Goal: Information Seeking & Learning: Learn about a topic

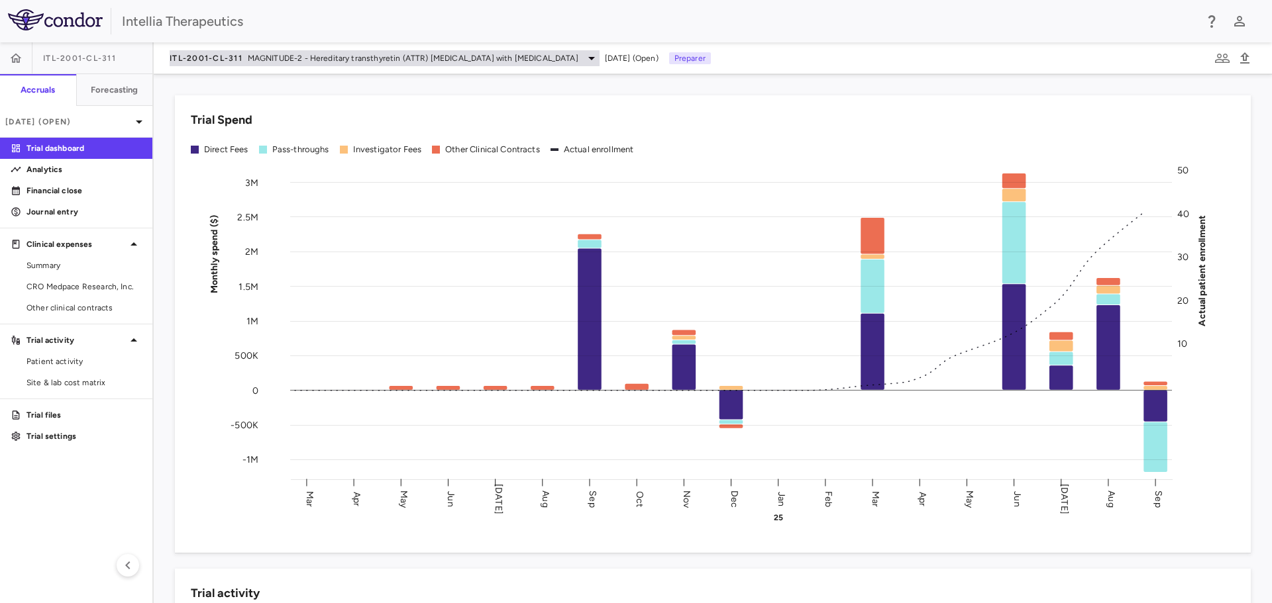
click at [495, 56] on span "MAGNITUDE-2 - Hereditary transthyretin (ATTR) [MEDICAL_DATA] with [MEDICAL_DATA]" at bounding box center [413, 58] width 331 height 12
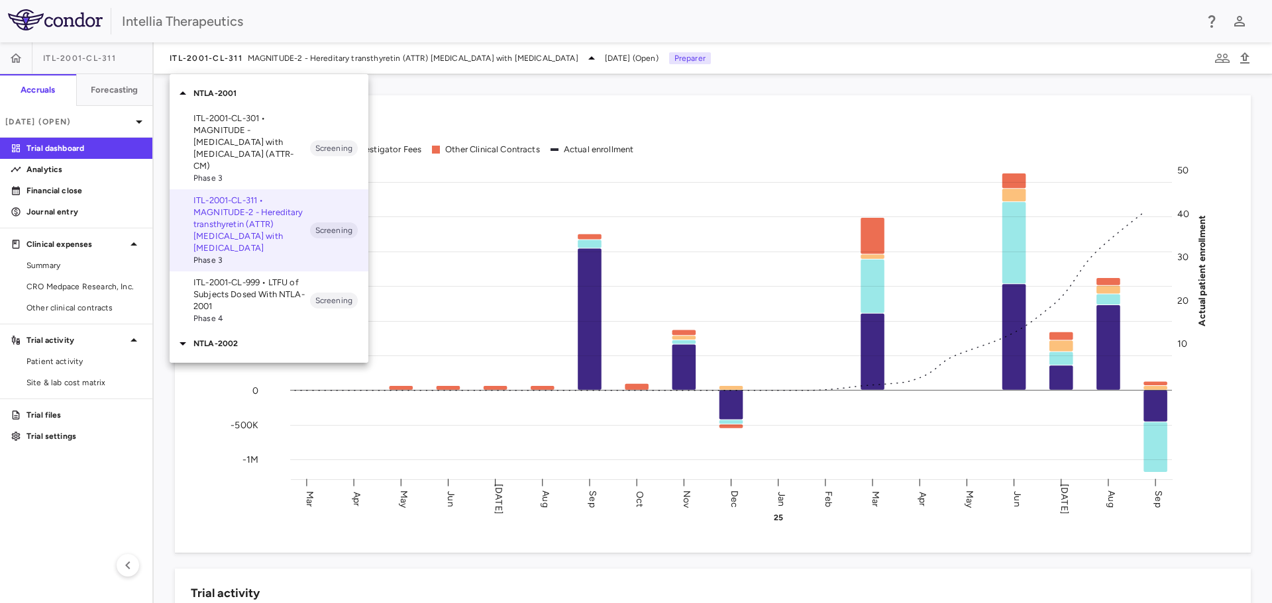
click at [231, 338] on p "NTLA-2002" at bounding box center [280, 344] width 175 height 12
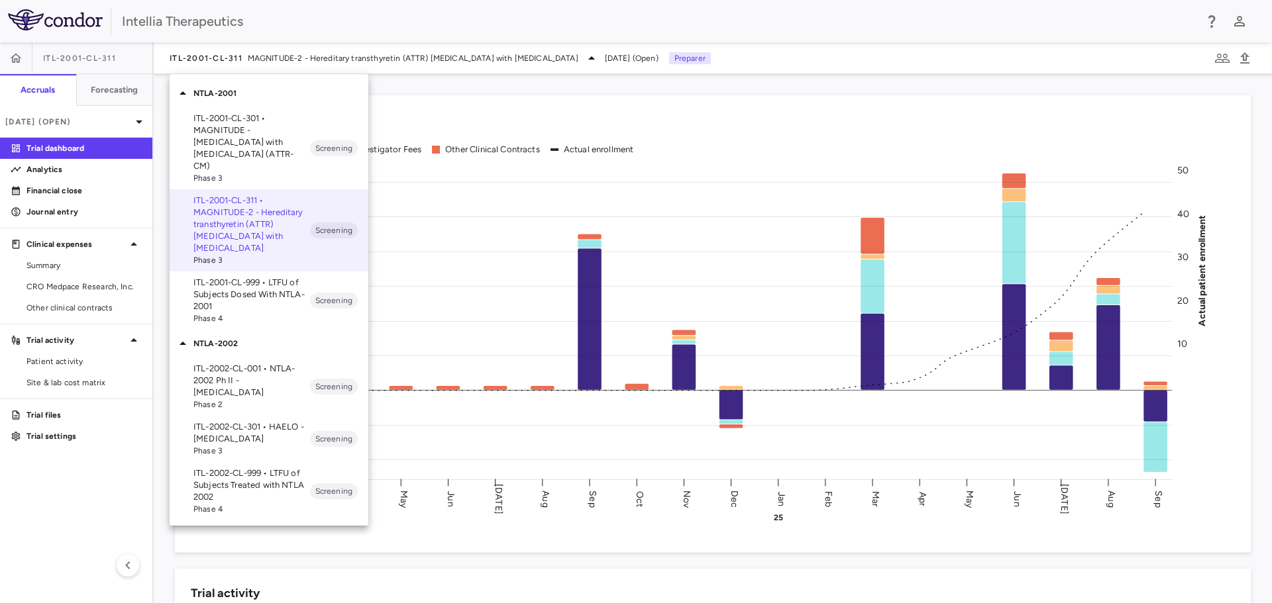
click at [283, 445] on span "Phase 3" at bounding box center [251, 451] width 117 height 12
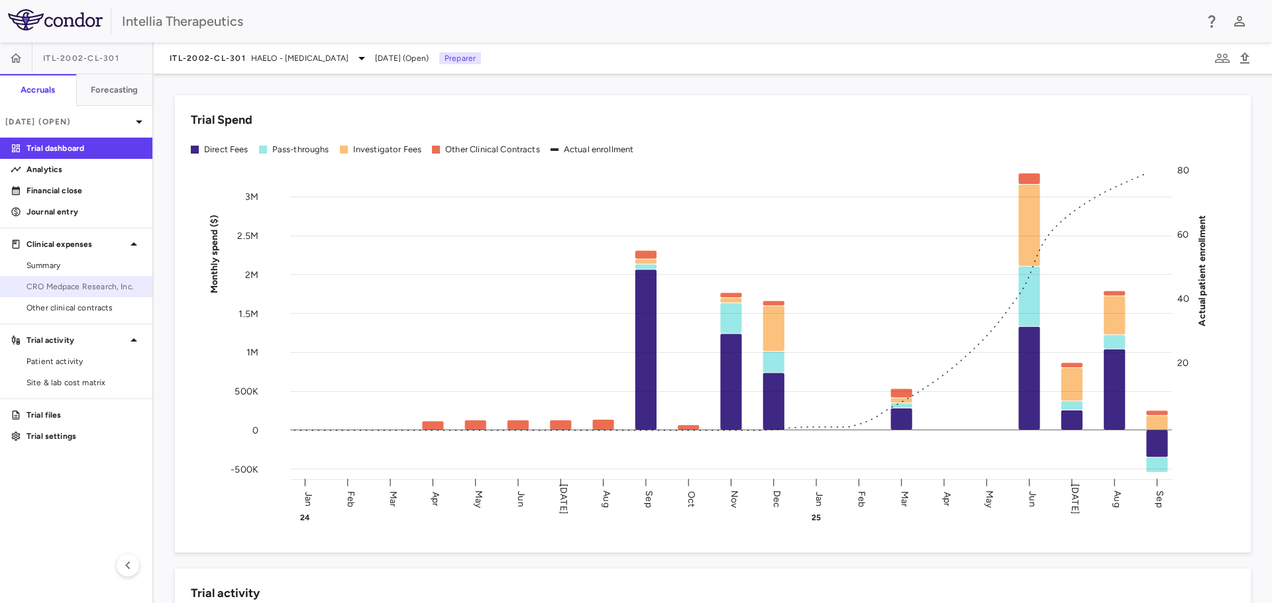
click at [76, 280] on link "CRO Medpace Research, Inc." at bounding box center [76, 287] width 152 height 20
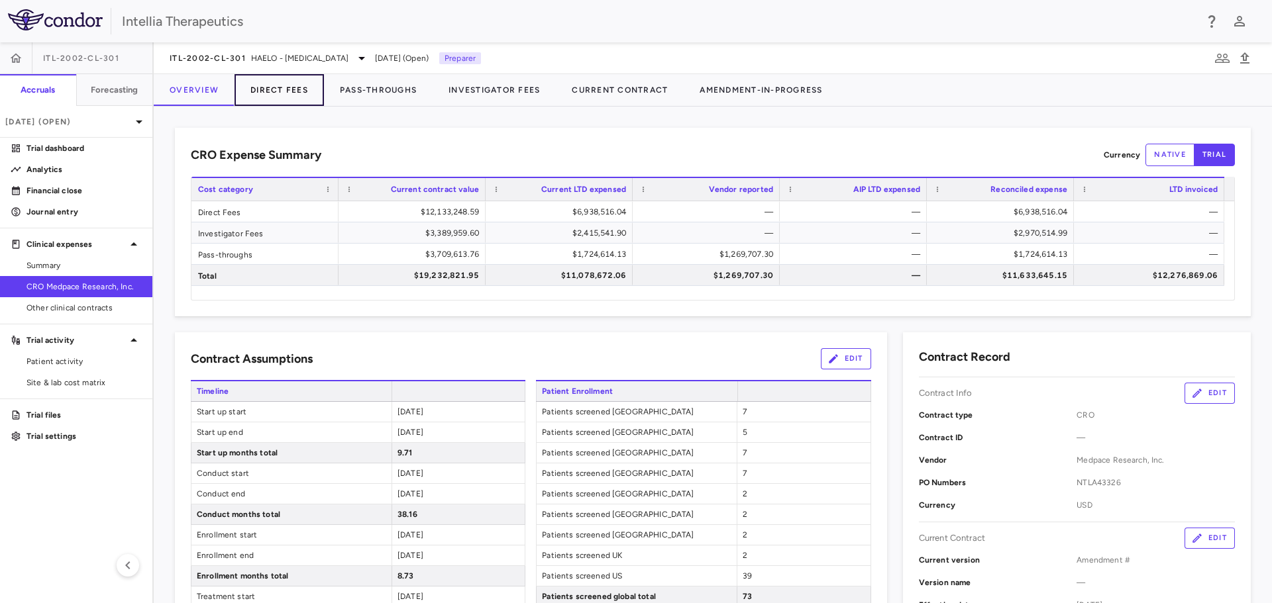
click at [291, 89] on button "Direct Fees" at bounding box center [279, 90] width 89 height 32
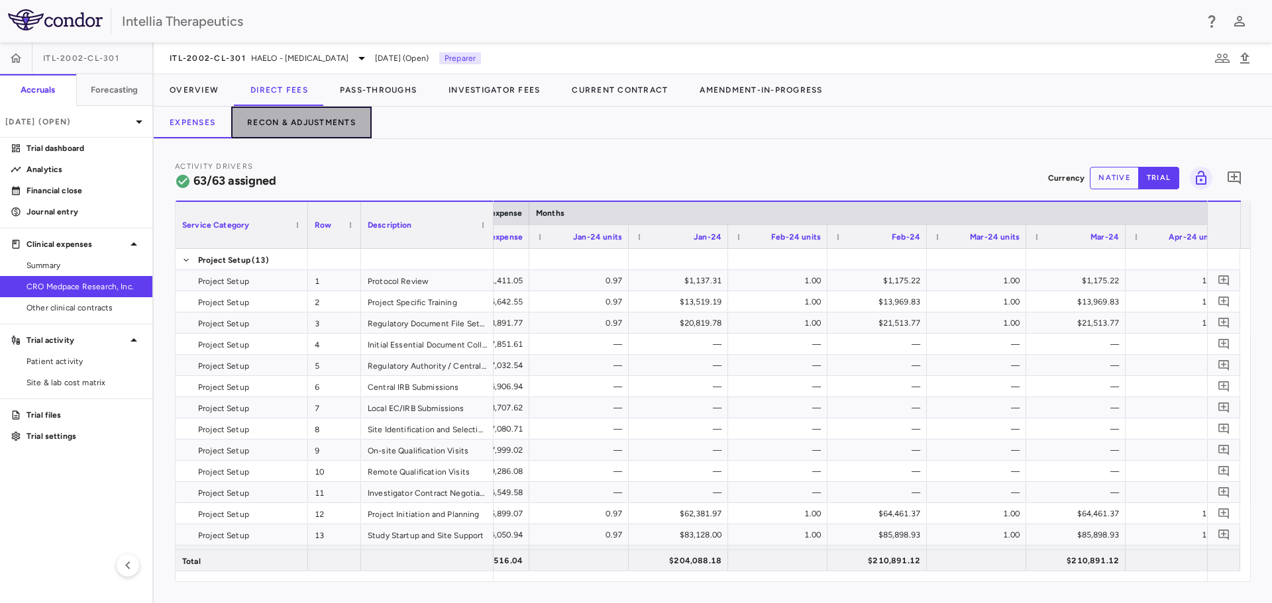
click at [325, 119] on button "Recon & Adjustments" at bounding box center [301, 123] width 140 height 32
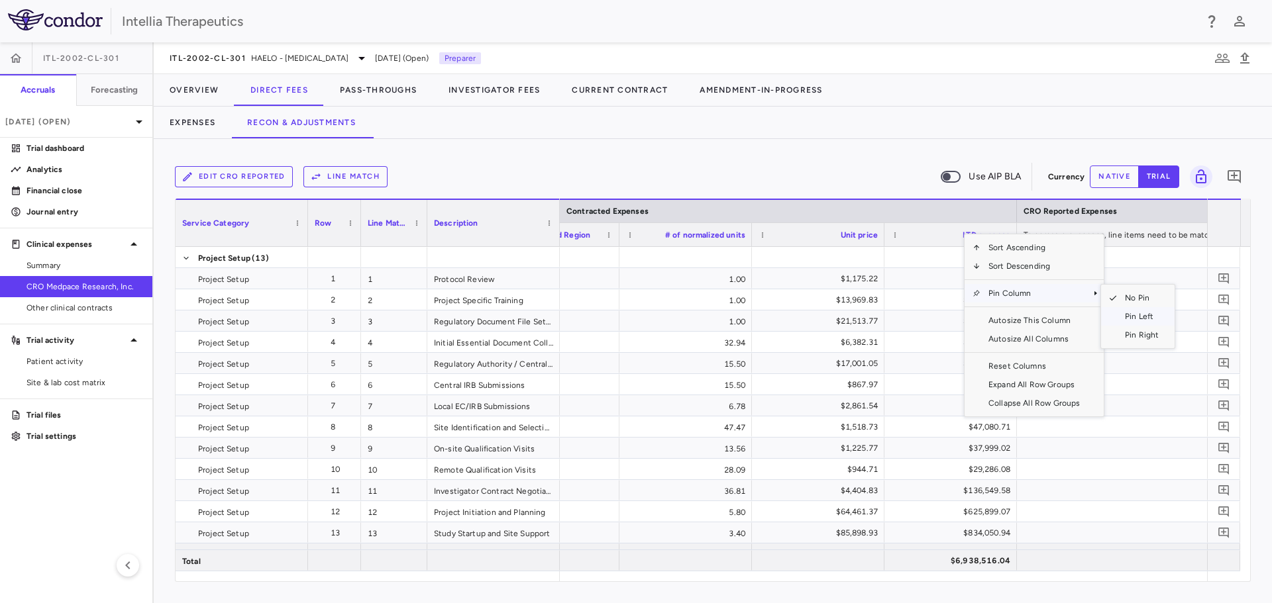
click at [1145, 317] on span "Pin Left" at bounding box center [1142, 316] width 50 height 19
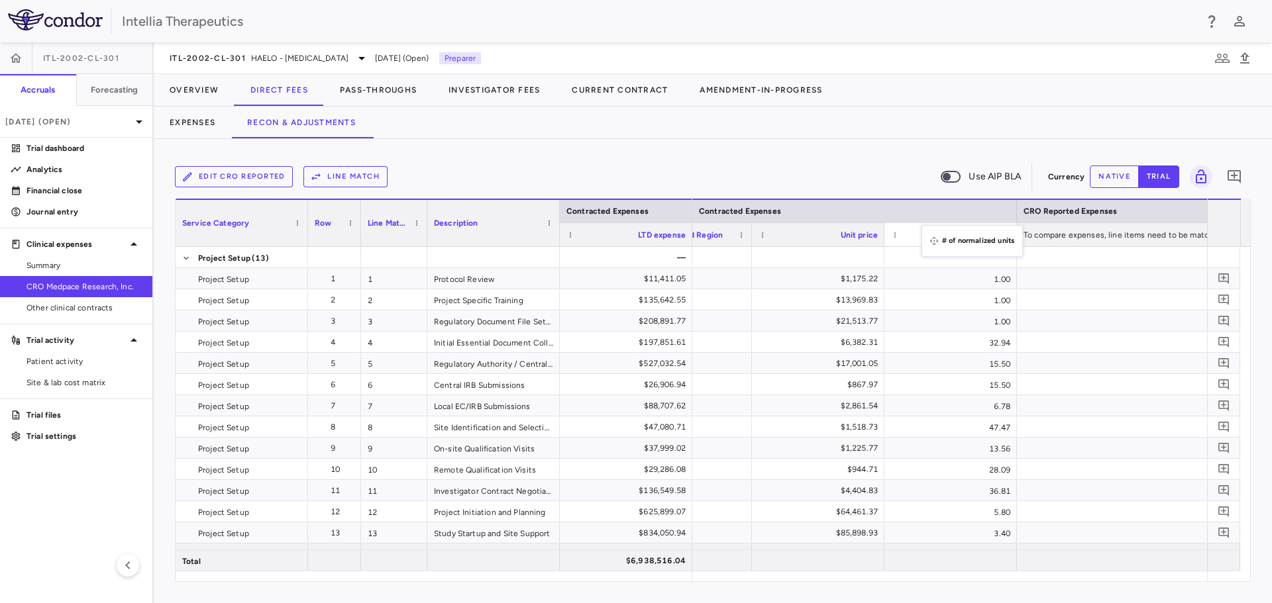
drag, startPoint x: 832, startPoint y: 235, endPoint x: 928, endPoint y: 233, distance: 96.1
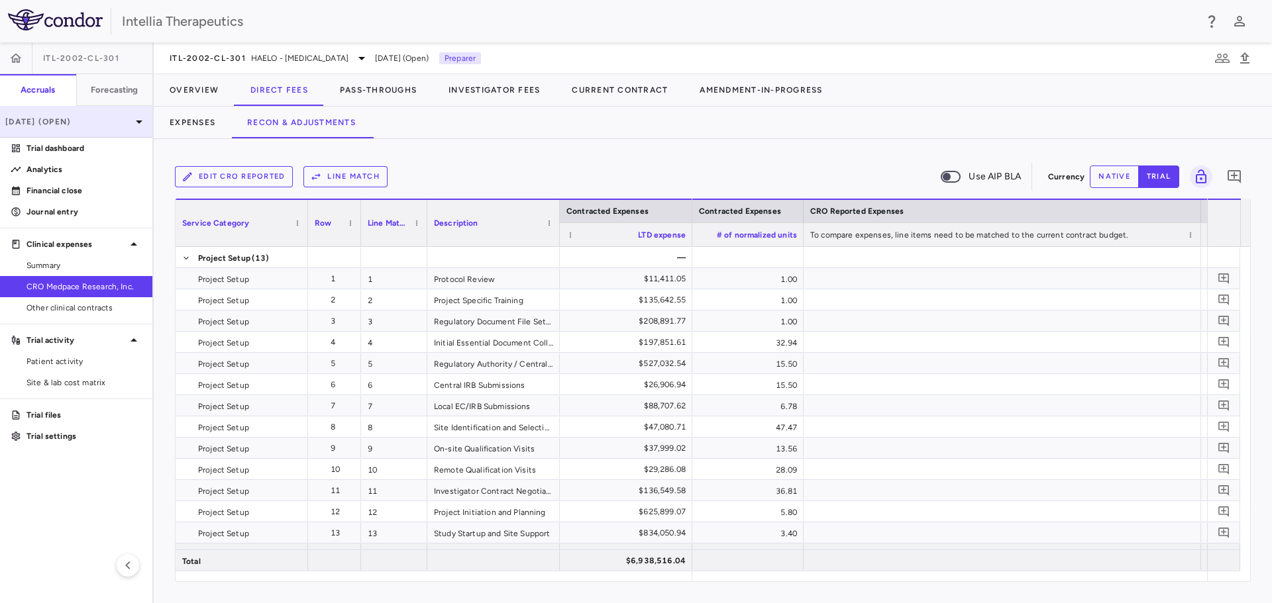
click at [72, 129] on div "[DATE] (Open)" at bounding box center [76, 122] width 152 height 32
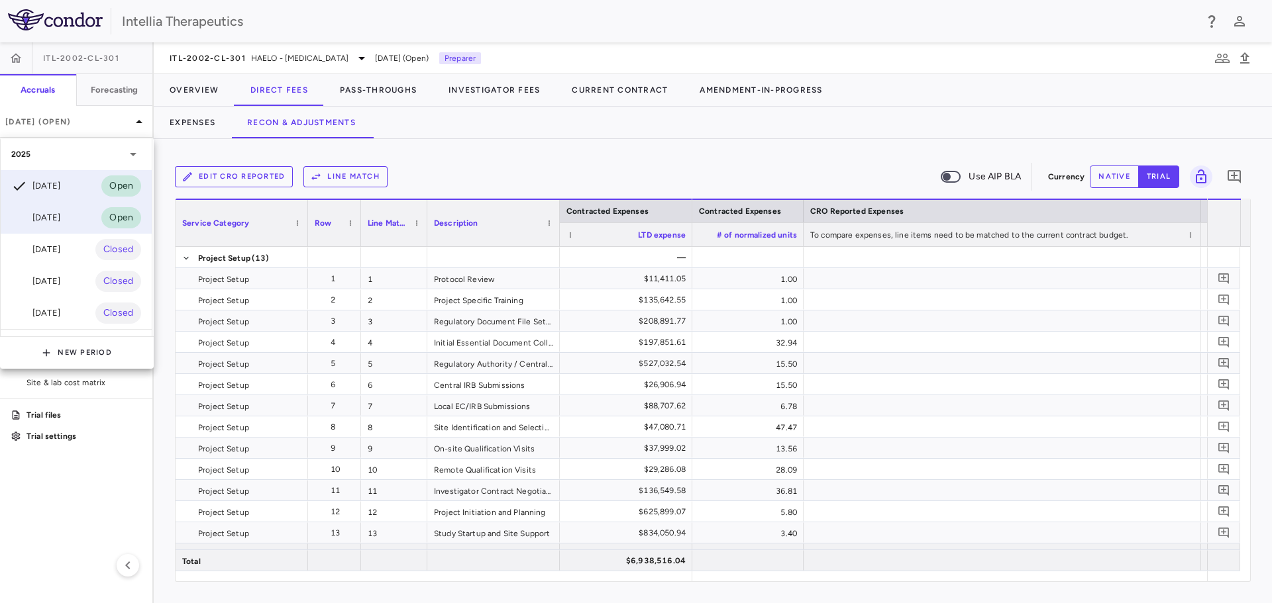
click at [72, 226] on div "Aug 2025 Open" at bounding box center [76, 218] width 151 height 32
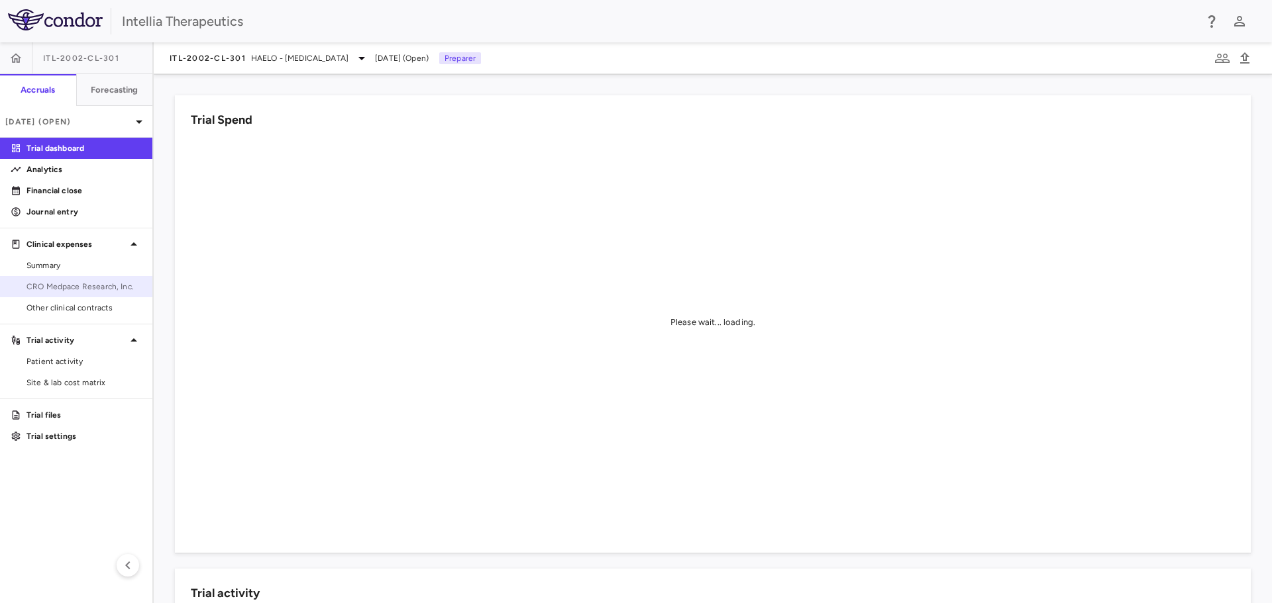
click at [67, 286] on span "CRO Medpace Research, Inc." at bounding box center [83, 287] width 115 height 12
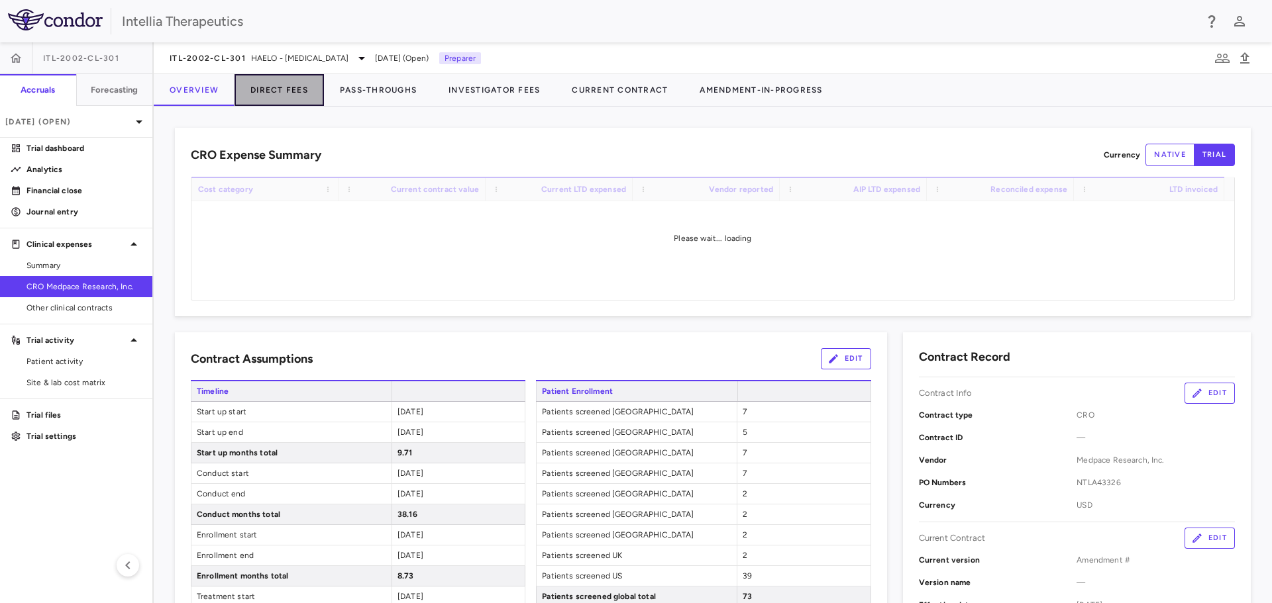
click at [274, 88] on button "Direct Fees" at bounding box center [279, 90] width 89 height 32
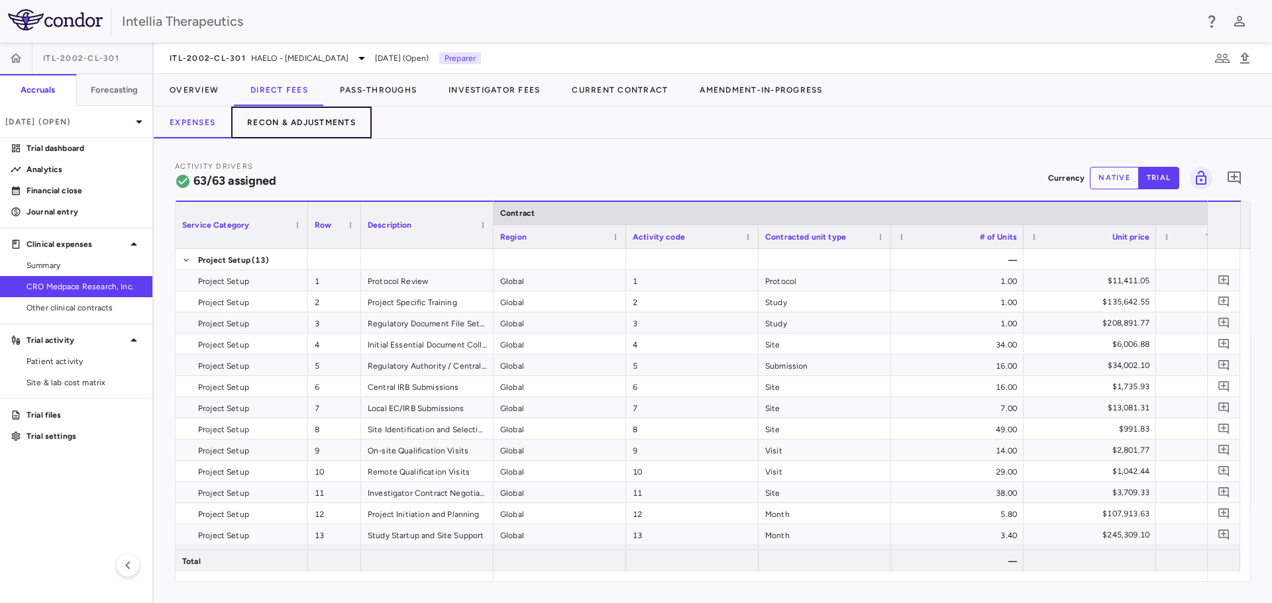
click at [335, 118] on button "Recon & Adjustments" at bounding box center [301, 123] width 140 height 32
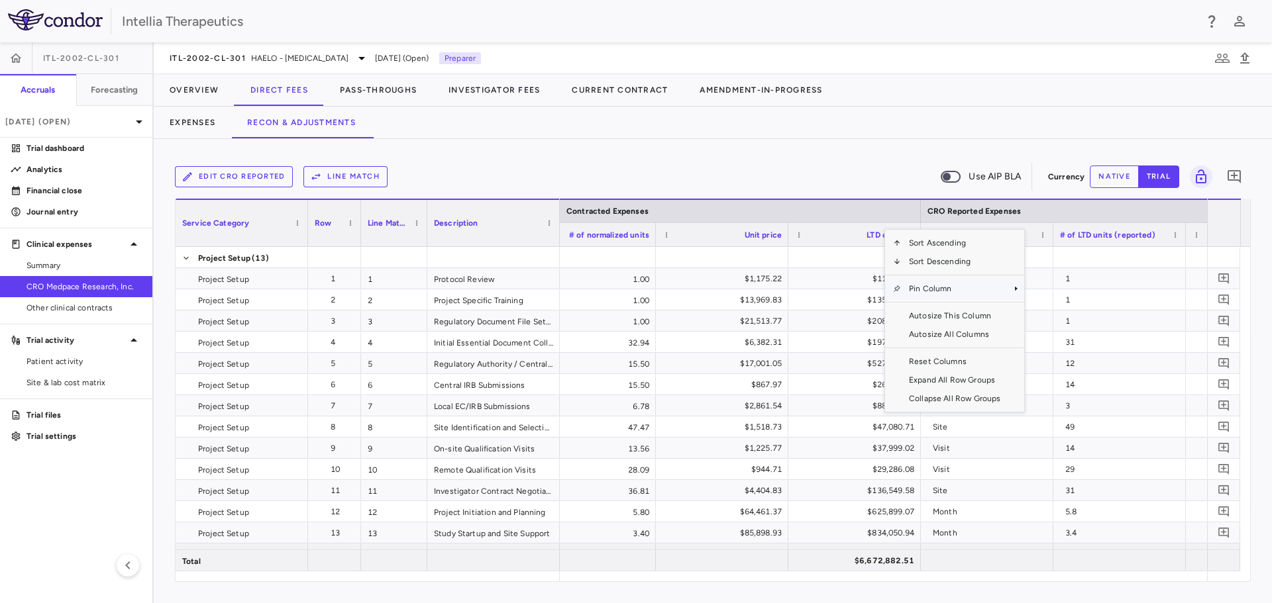
click at [964, 292] on span "Pin Column" at bounding box center [954, 289] width 107 height 19
click at [1041, 313] on span "Pin Left" at bounding box center [1062, 312] width 50 height 19
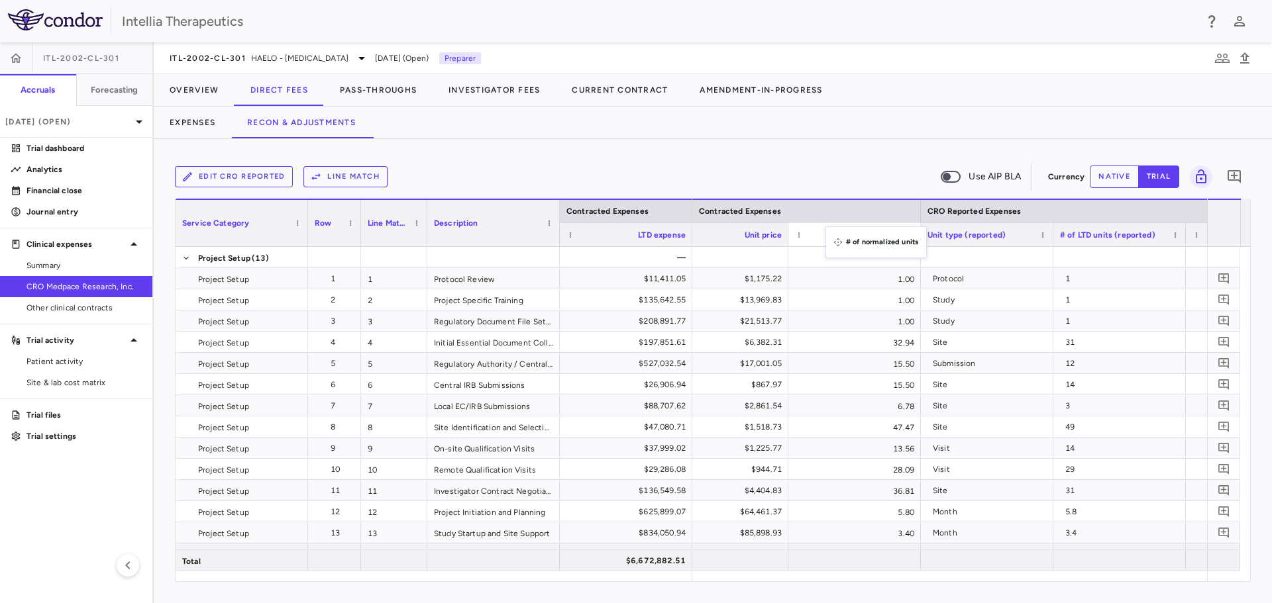
drag, startPoint x: 741, startPoint y: 235, endPoint x: 832, endPoint y: 235, distance: 91.4
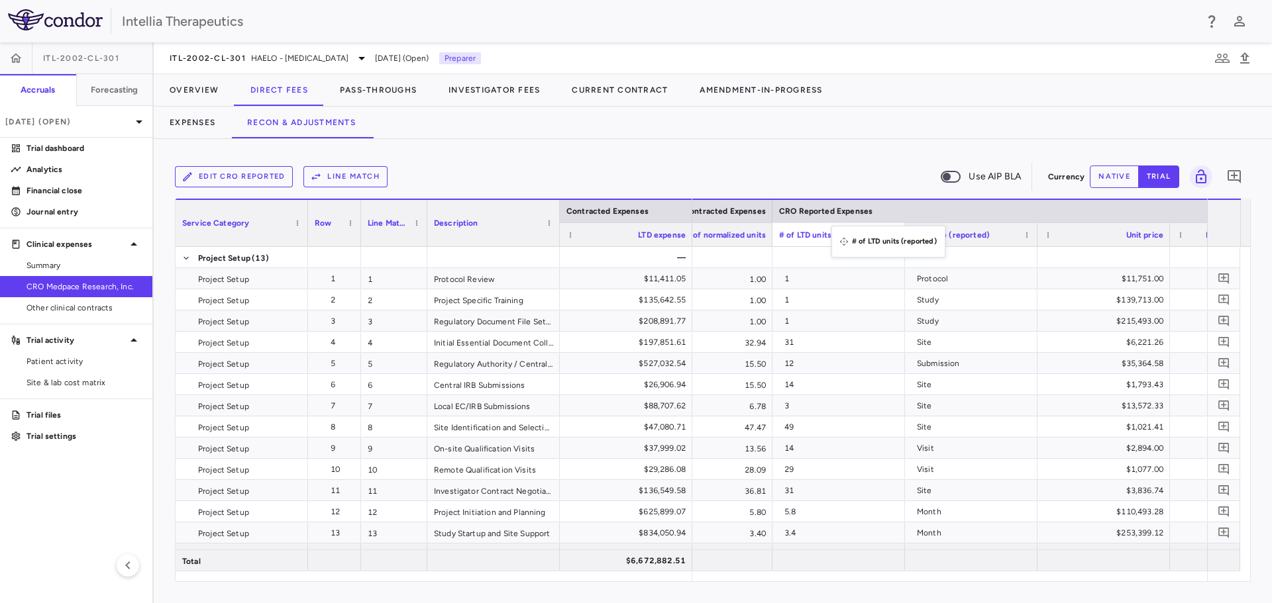
drag, startPoint x: 984, startPoint y: 233, endPoint x: 838, endPoint y: 234, distance: 145.7
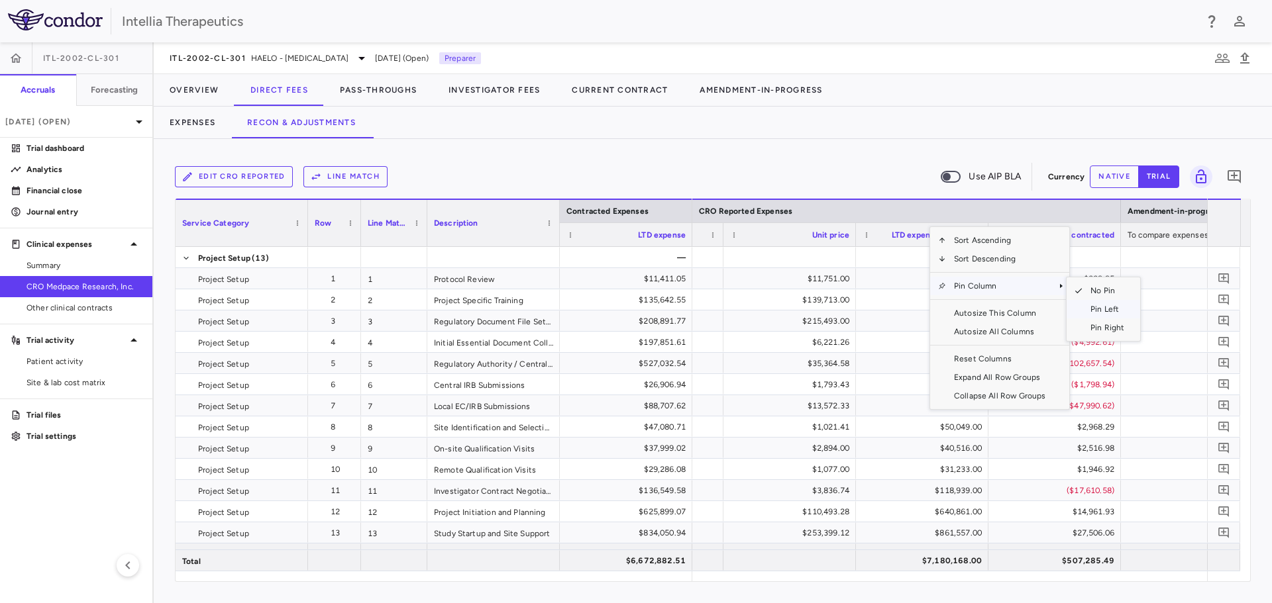
click at [1087, 310] on span "Pin Left" at bounding box center [1107, 309] width 50 height 19
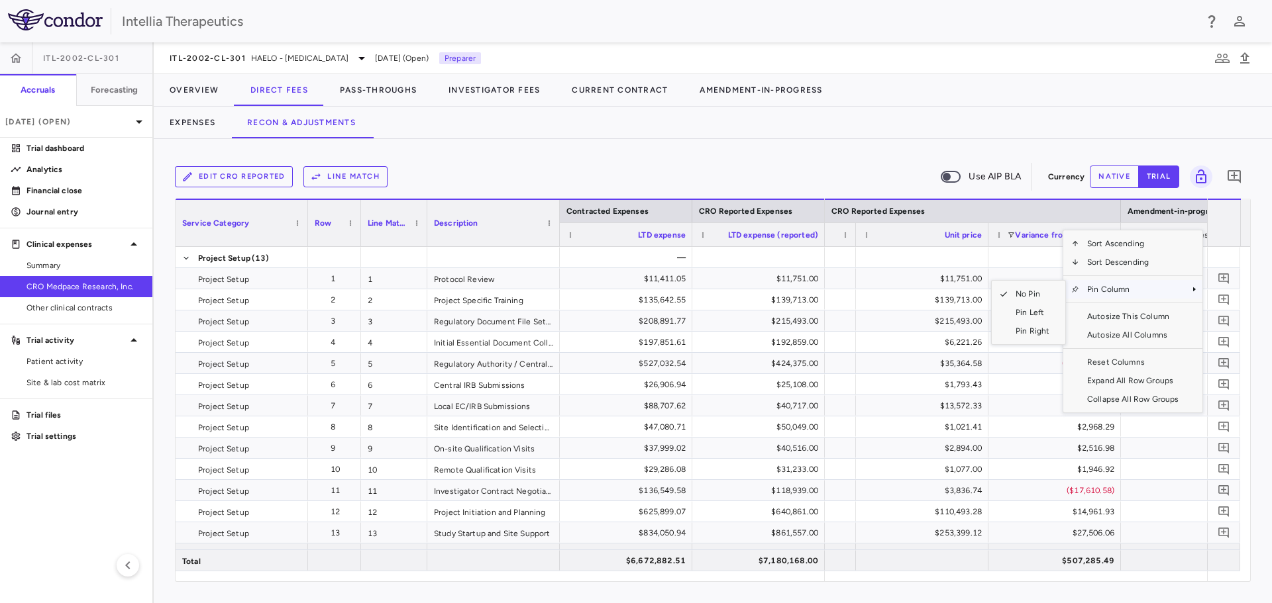
click at [1124, 291] on span "Pin Column" at bounding box center [1132, 289] width 107 height 19
click at [1049, 309] on span "Pin Left" at bounding box center [1033, 312] width 50 height 19
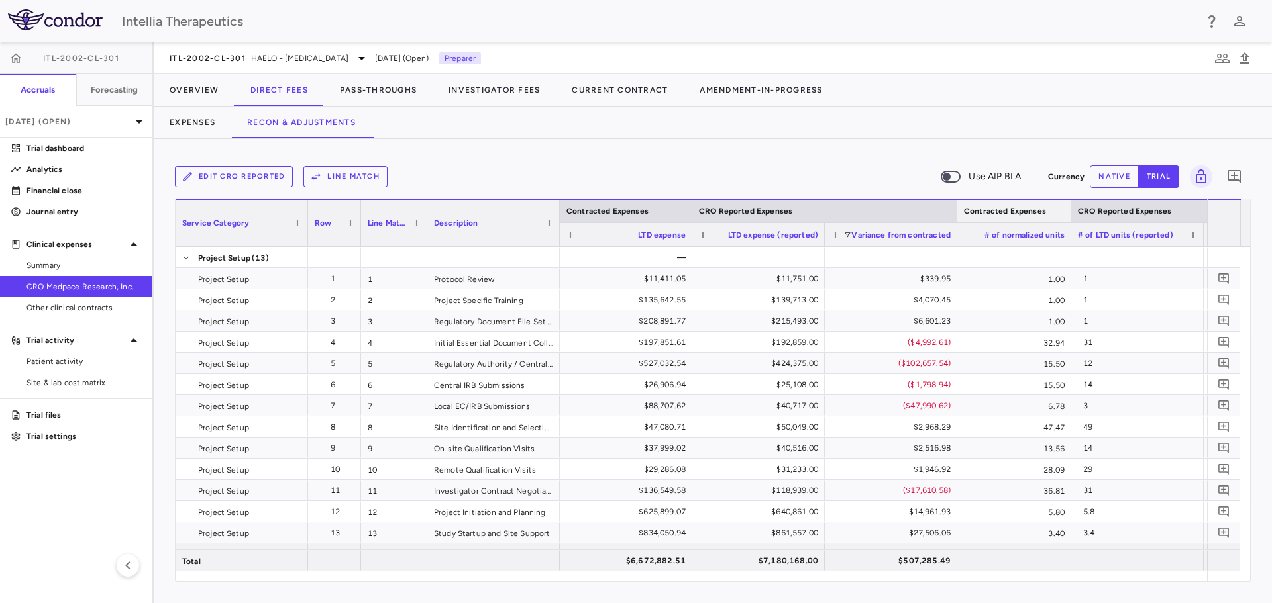
drag, startPoint x: 1104, startPoint y: 216, endPoint x: 1069, endPoint y: 219, distance: 35.3
click at [1069, 219] on div at bounding box center [1070, 211] width 5 height 23
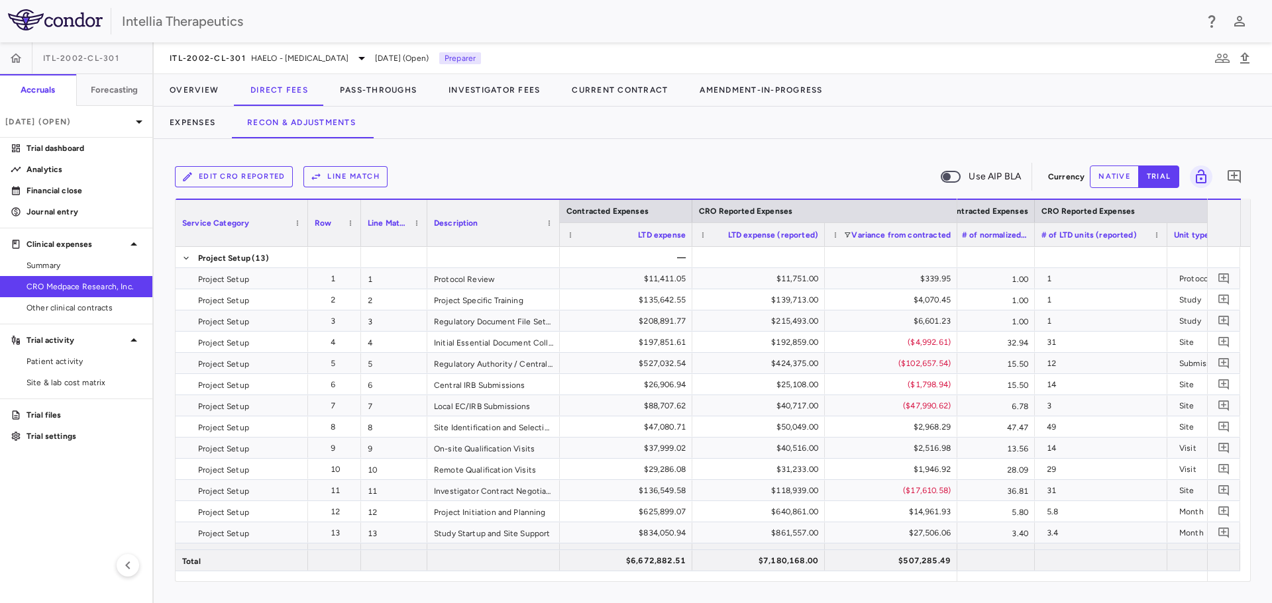
drag, startPoint x: 1071, startPoint y: 235, endPoint x: 1034, endPoint y: 240, distance: 36.9
click at [1034, 240] on div at bounding box center [1033, 234] width 5 height 23
drag, startPoint x: 1165, startPoint y: 232, endPoint x: 1118, endPoint y: 240, distance: 47.8
click at [1118, 240] on div at bounding box center [1119, 234] width 5 height 23
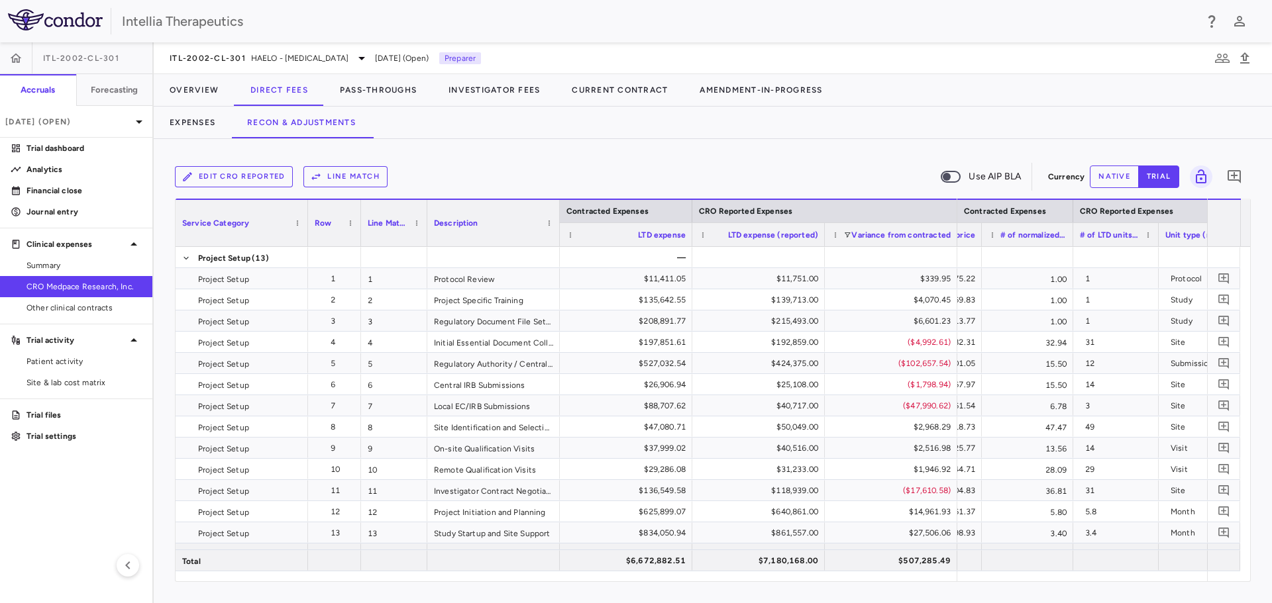
scroll to position [0, 1508]
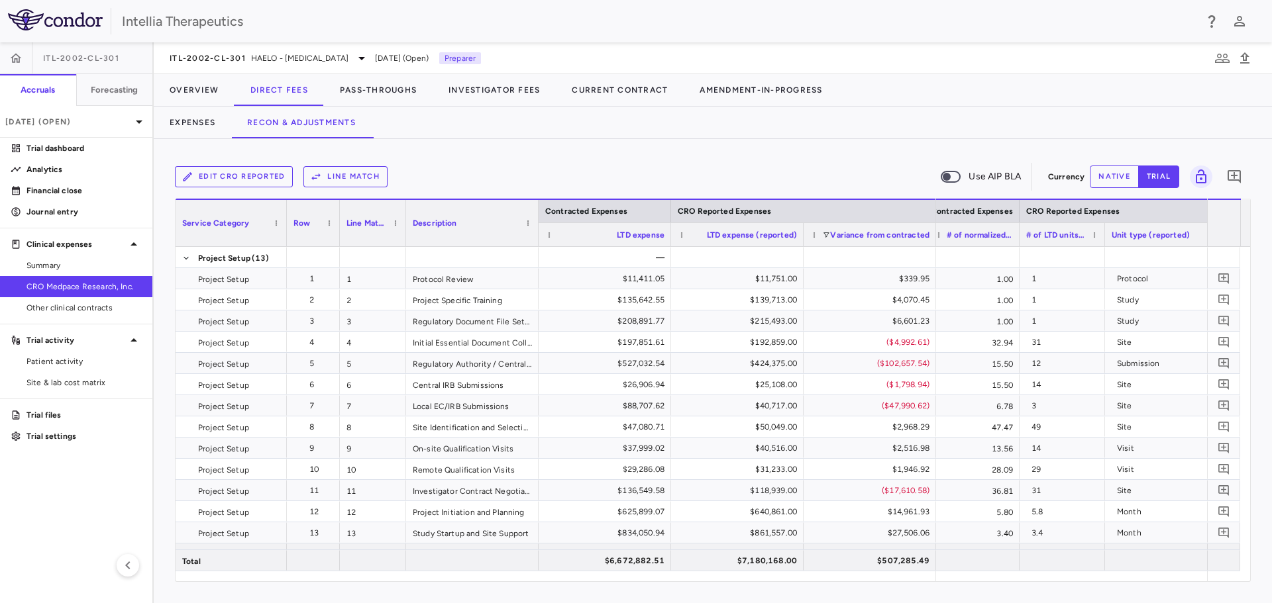
drag, startPoint x: 307, startPoint y: 234, endPoint x: 286, endPoint y: 240, distance: 22.2
click at [286, 240] on div at bounding box center [286, 223] width 5 height 46
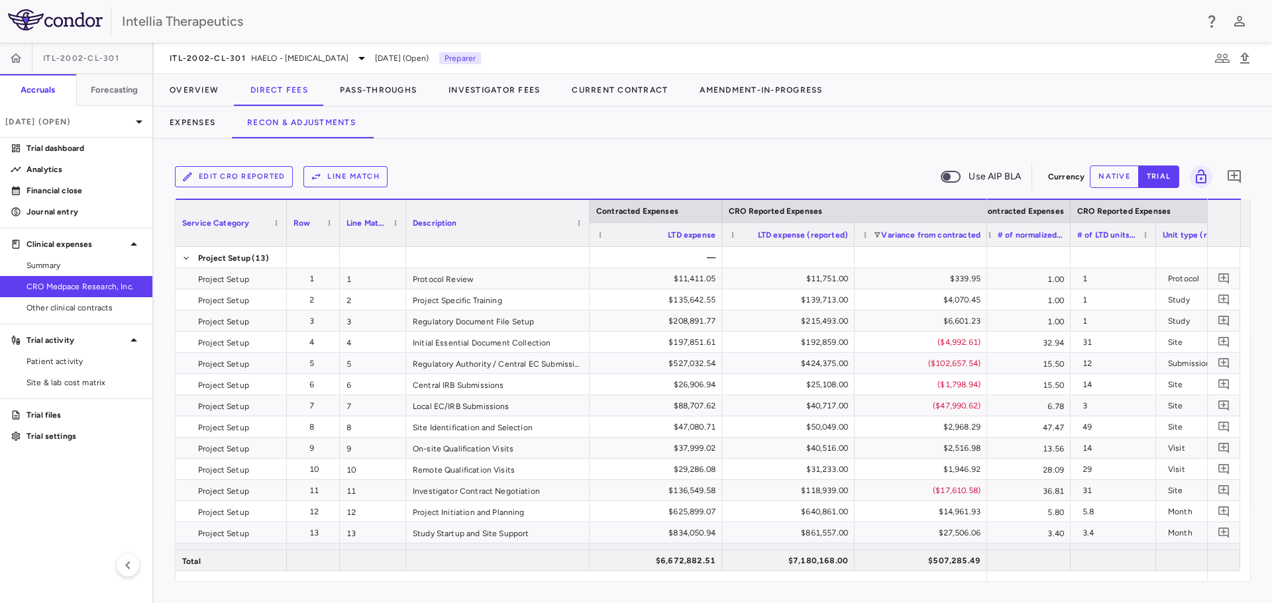
drag, startPoint x: 536, startPoint y: 229, endPoint x: 587, endPoint y: 230, distance: 51.0
click at [587, 230] on div at bounding box center [588, 223] width 5 height 46
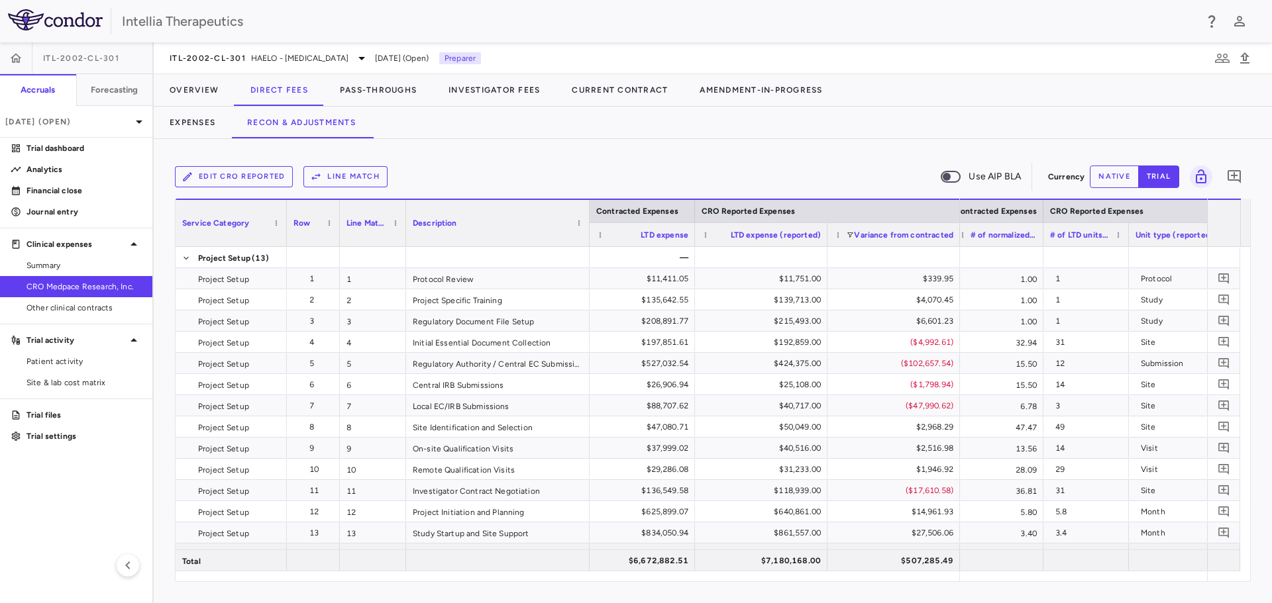
drag, startPoint x: 721, startPoint y: 236, endPoint x: 692, endPoint y: 239, distance: 28.6
click at [692, 239] on div at bounding box center [694, 234] width 5 height 23
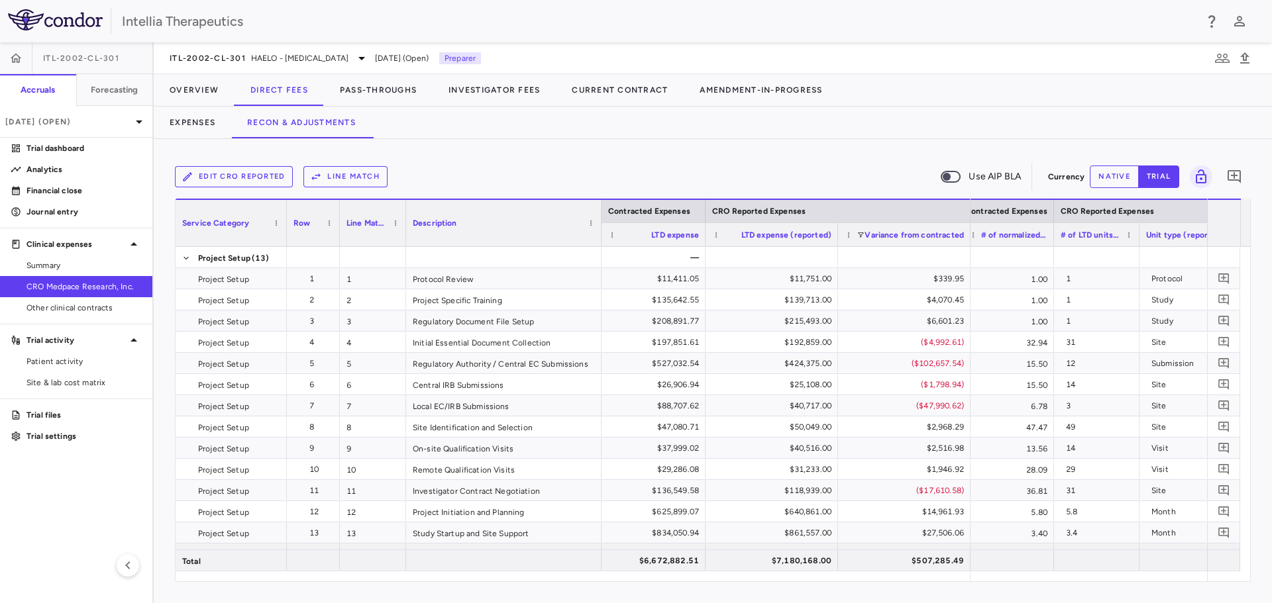
drag, startPoint x: 588, startPoint y: 236, endPoint x: 600, endPoint y: 236, distance: 11.9
click at [600, 236] on div at bounding box center [600, 223] width 5 height 46
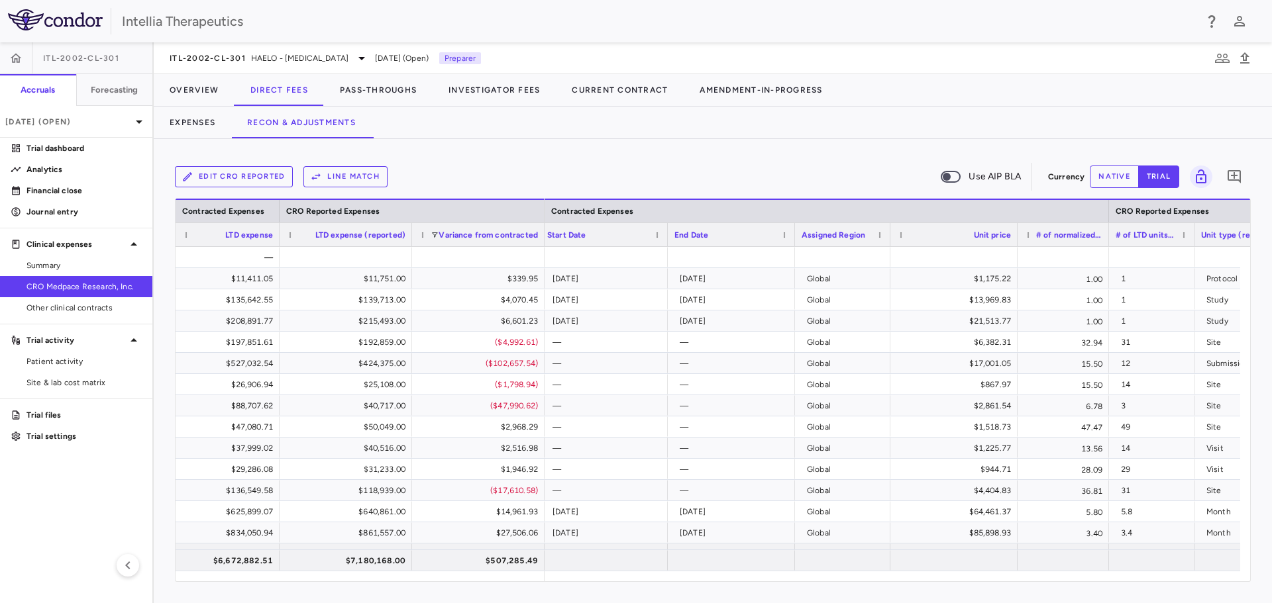
scroll to position [0, 1496]
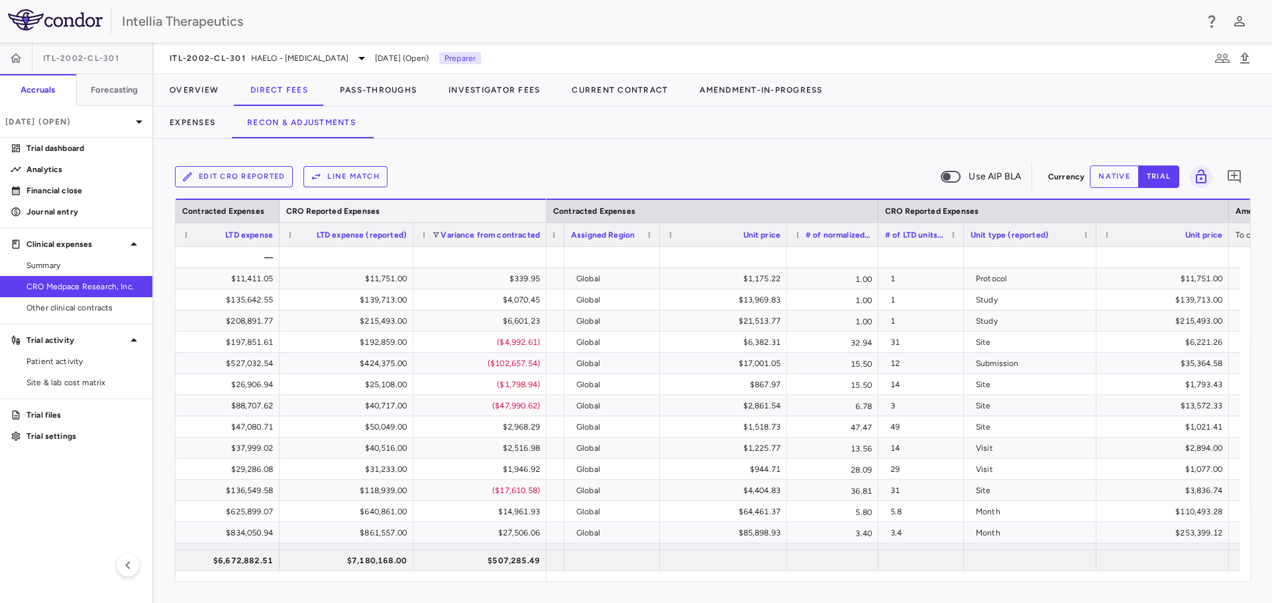
drag, startPoint x: 542, startPoint y: 213, endPoint x: 410, endPoint y: 217, distance: 131.9
click at [543, 213] on div at bounding box center [545, 211] width 5 height 23
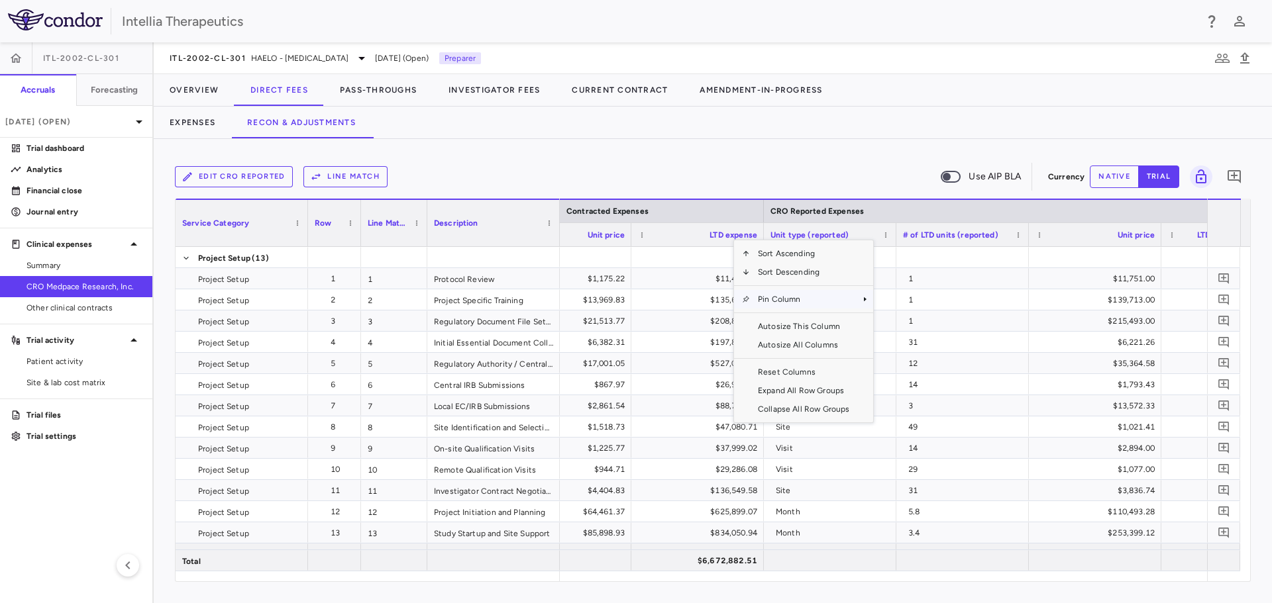
click at [820, 297] on span "Pin Column" at bounding box center [803, 299] width 107 height 19
click at [898, 318] on span "Pin Left" at bounding box center [911, 322] width 50 height 19
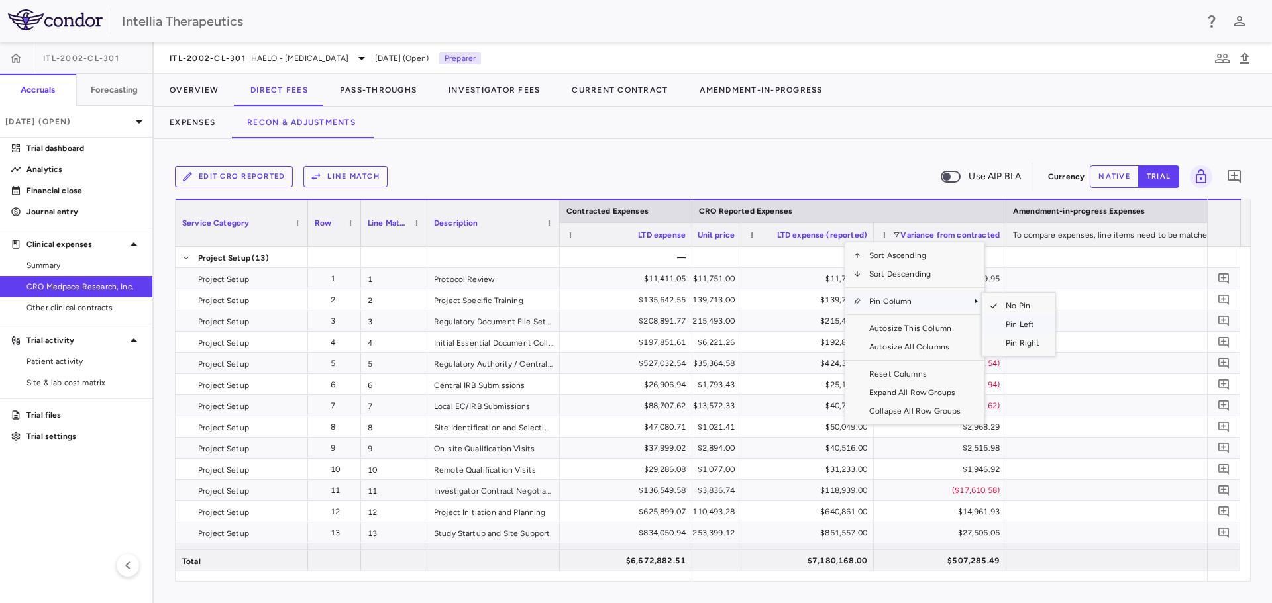
click at [1018, 321] on span "Pin Left" at bounding box center [1023, 324] width 50 height 19
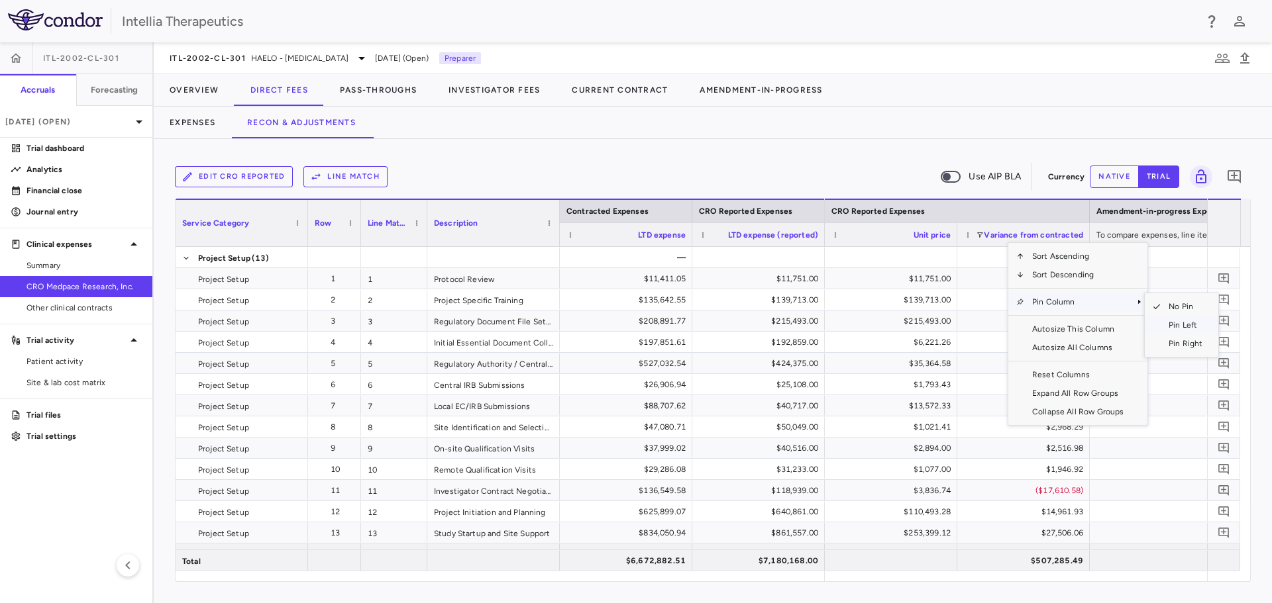
click at [1182, 323] on span "Pin Left" at bounding box center [1186, 325] width 50 height 19
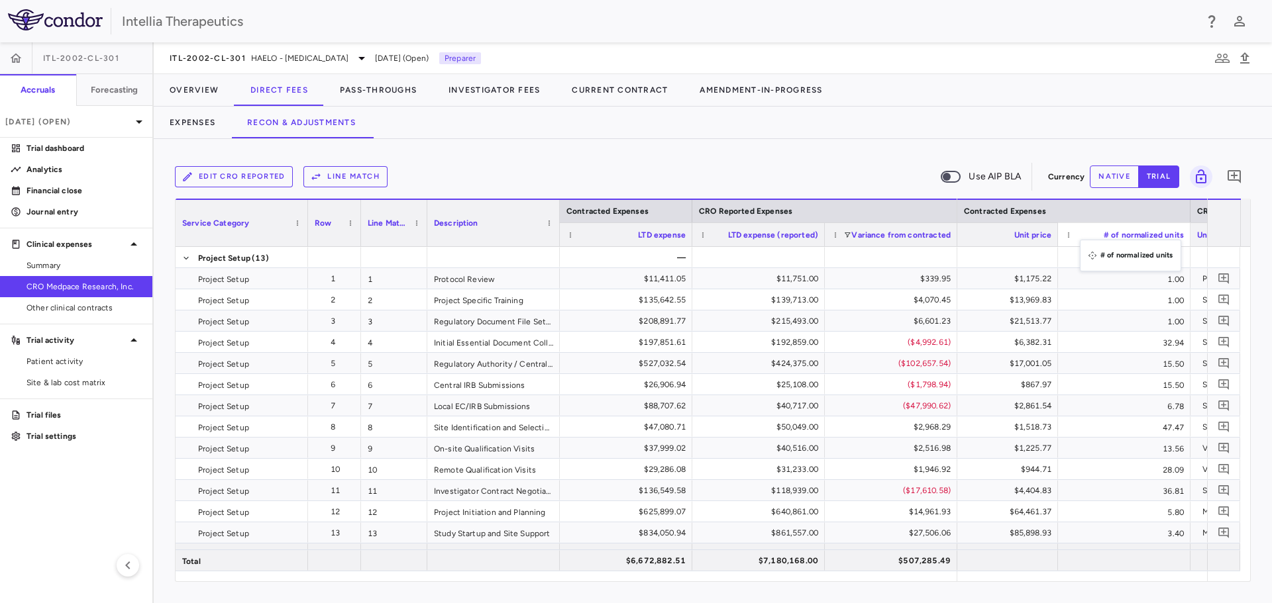
drag, startPoint x: 997, startPoint y: 239, endPoint x: 1090, endPoint y: 246, distance: 93.6
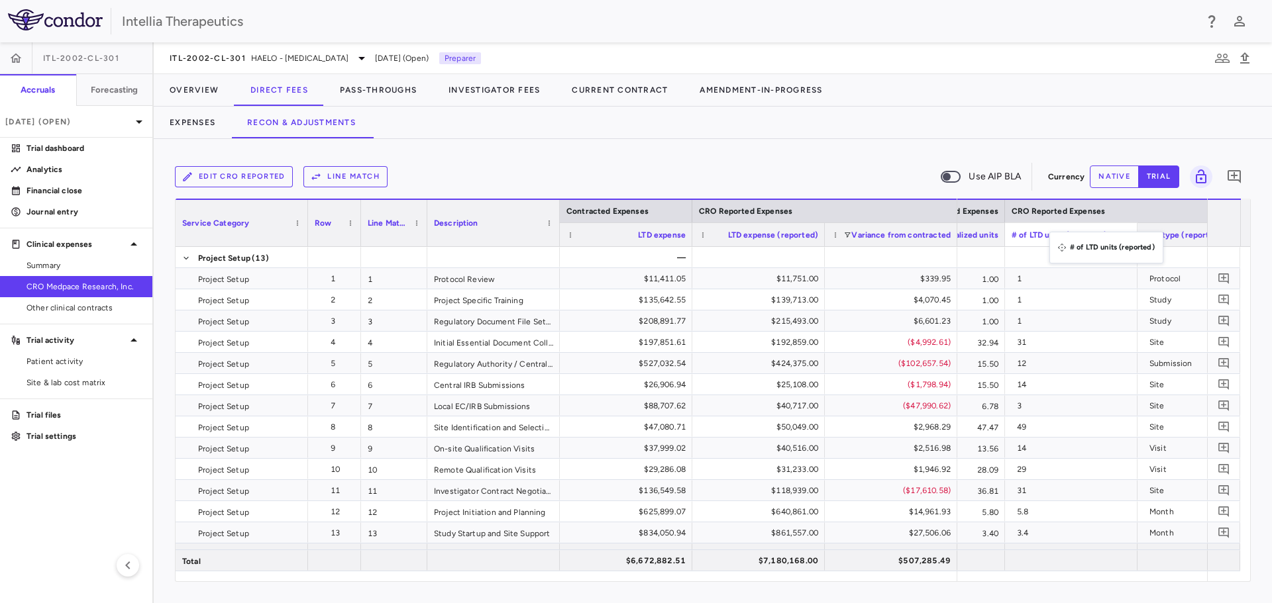
drag, startPoint x: 1190, startPoint y: 235, endPoint x: 1056, endPoint y: 240, distance: 134.6
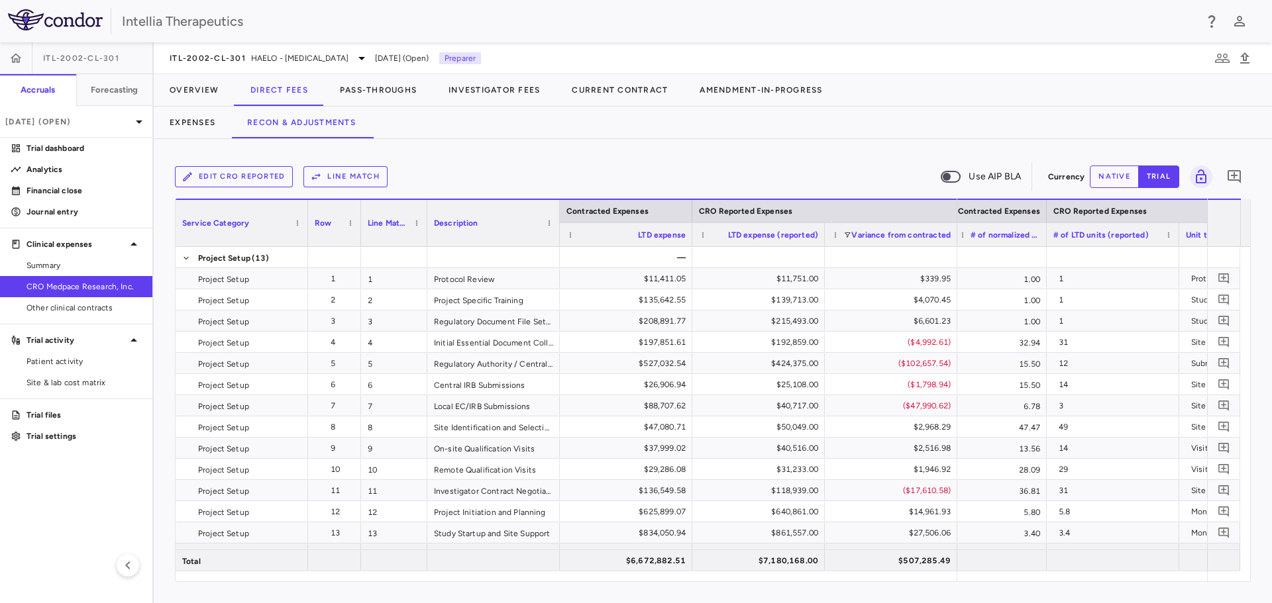
drag, startPoint x: 1082, startPoint y: 235, endPoint x: 1044, endPoint y: 235, distance: 37.8
click at [1044, 235] on div at bounding box center [1045, 234] width 5 height 23
drag, startPoint x: 1178, startPoint y: 235, endPoint x: 1132, endPoint y: 240, distance: 46.7
click at [1132, 240] on div at bounding box center [1131, 234] width 5 height 23
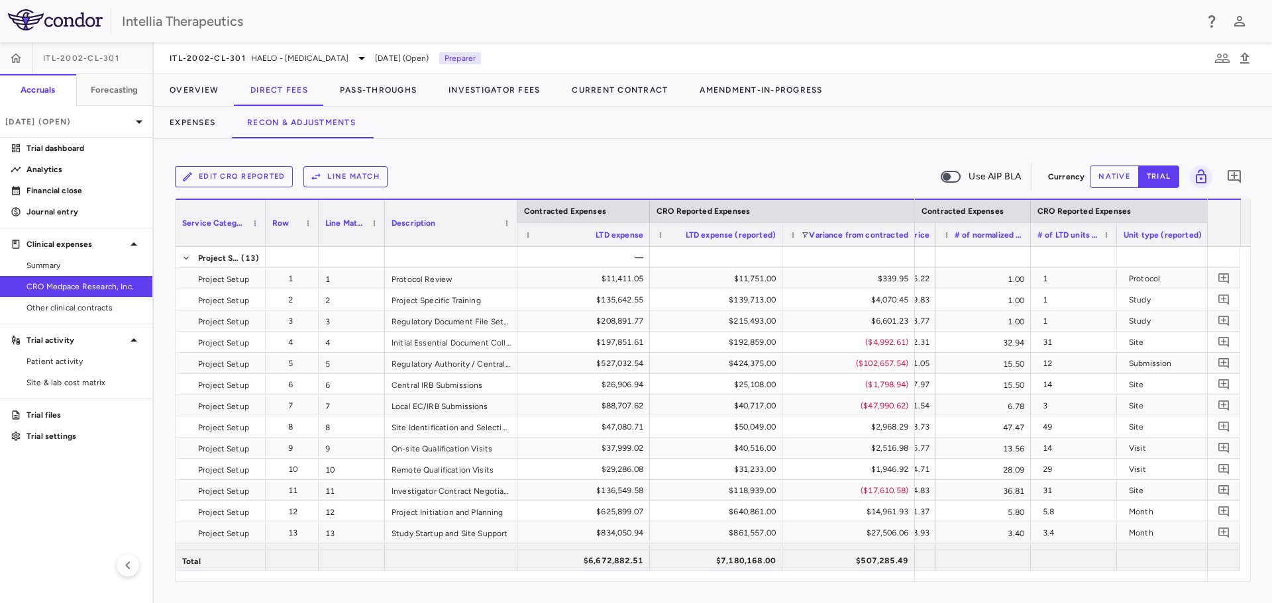
drag, startPoint x: 307, startPoint y: 219, endPoint x: 265, endPoint y: 207, distance: 43.9
click at [265, 207] on div at bounding box center [264, 223] width 5 height 46
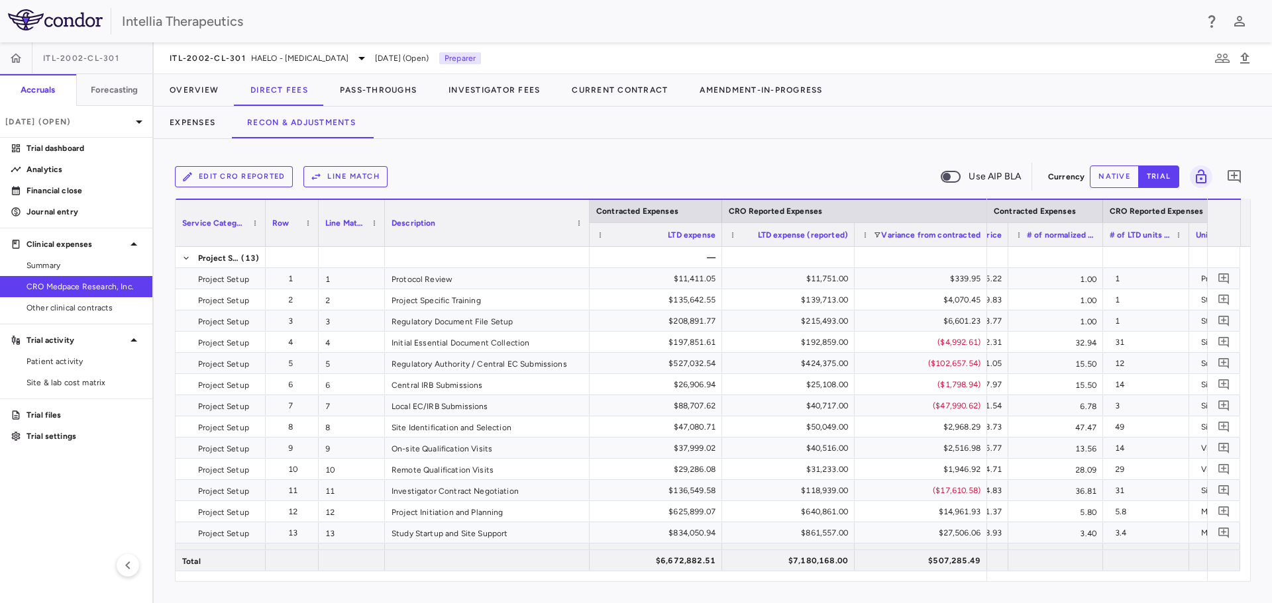
drag, startPoint x: 515, startPoint y: 216, endPoint x: 588, endPoint y: 229, distance: 73.4
click at [588, 229] on div at bounding box center [588, 223] width 5 height 46
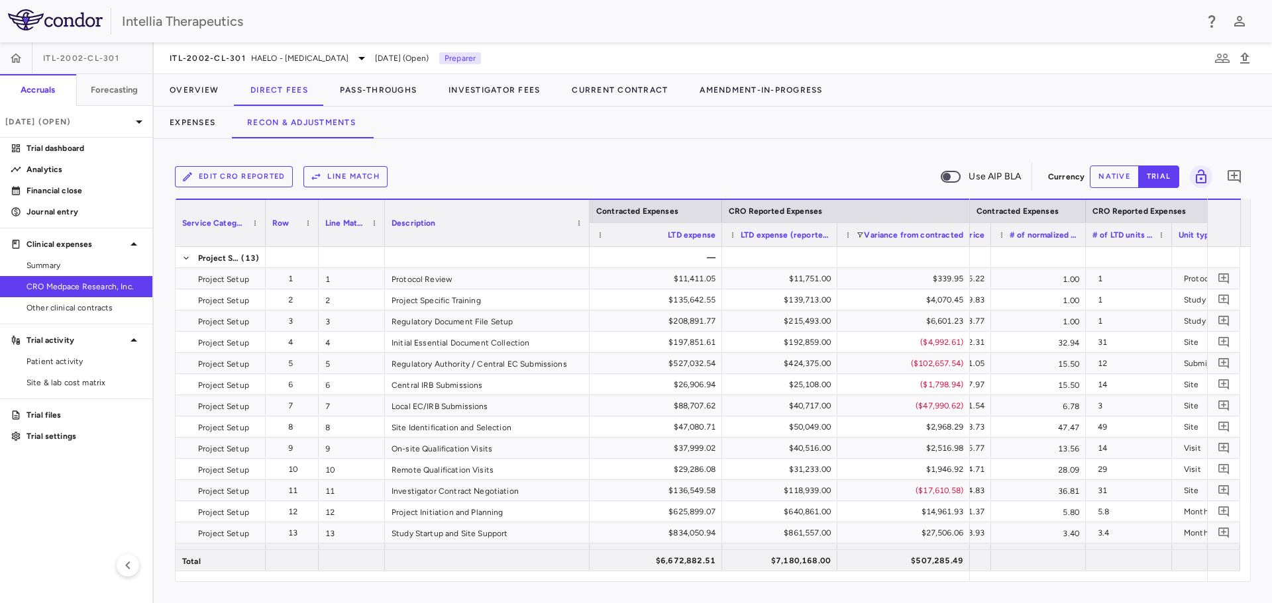
drag, startPoint x: 853, startPoint y: 238, endPoint x: 835, endPoint y: 238, distance: 17.2
click at [835, 238] on div at bounding box center [836, 234] width 5 height 23
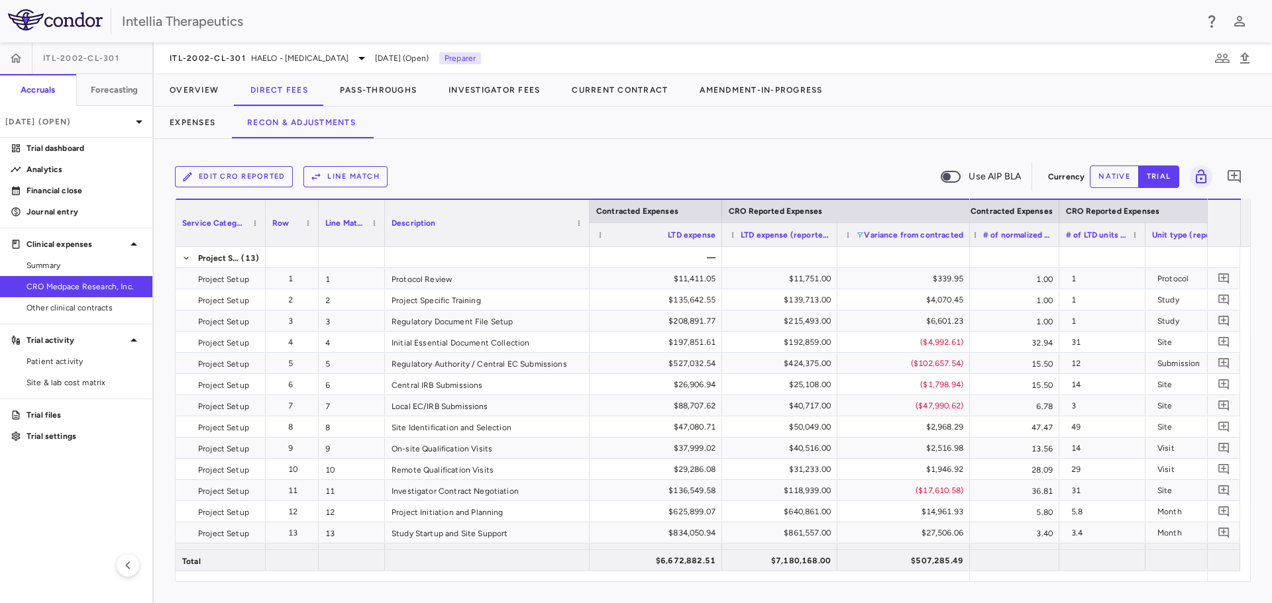
click at [861, 232] on span at bounding box center [860, 235] width 8 height 8
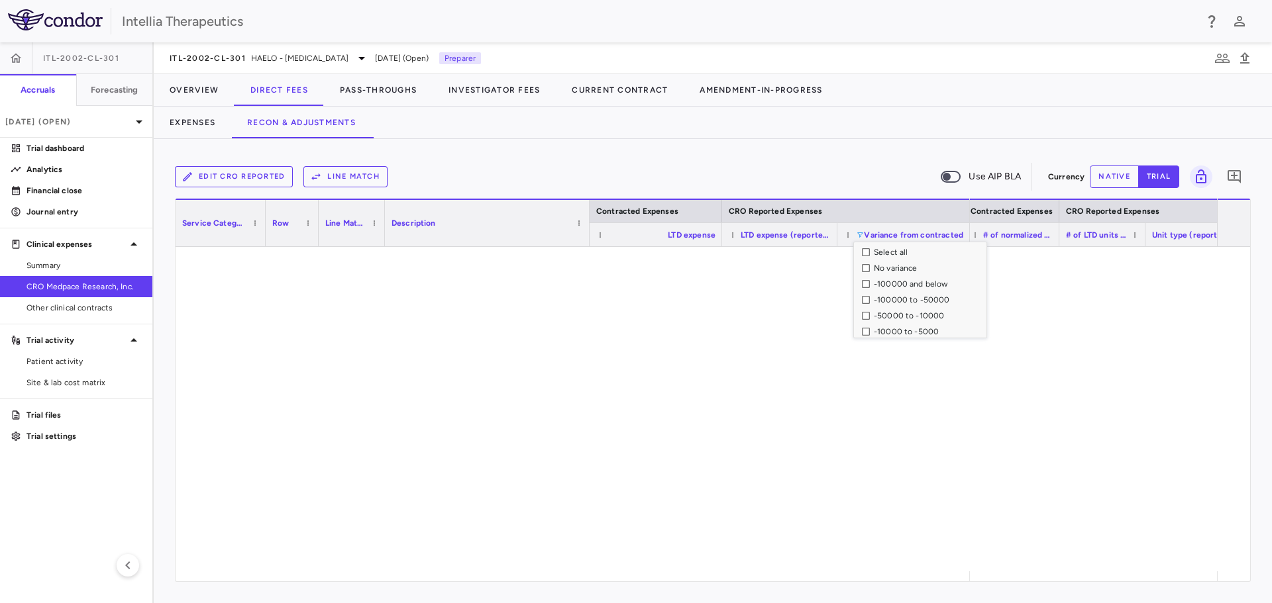
click at [870, 282] on div "-100000 and below" at bounding box center [924, 284] width 125 height 16
click at [866, 276] on div "Select all No variance -100000 and below -100000 to -50000 -50000 to -10000 -10…" at bounding box center [920, 289] width 132 height 95
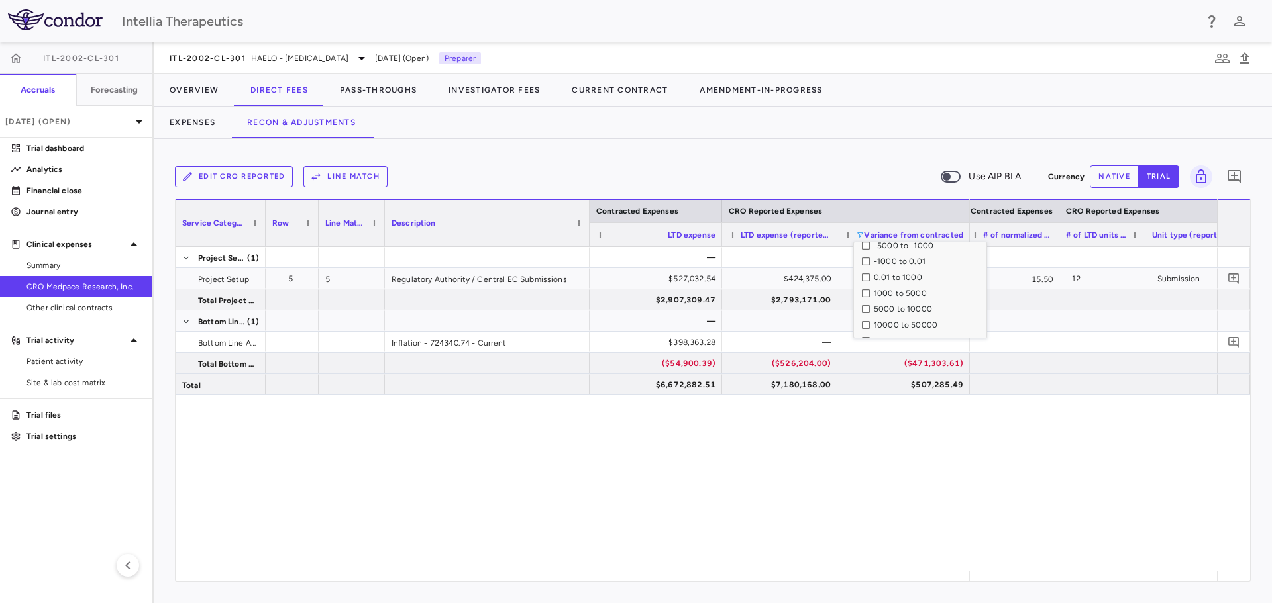
scroll to position [129, 0]
click at [866, 307] on div "50000 to 100000" at bounding box center [924, 314] width 125 height 16
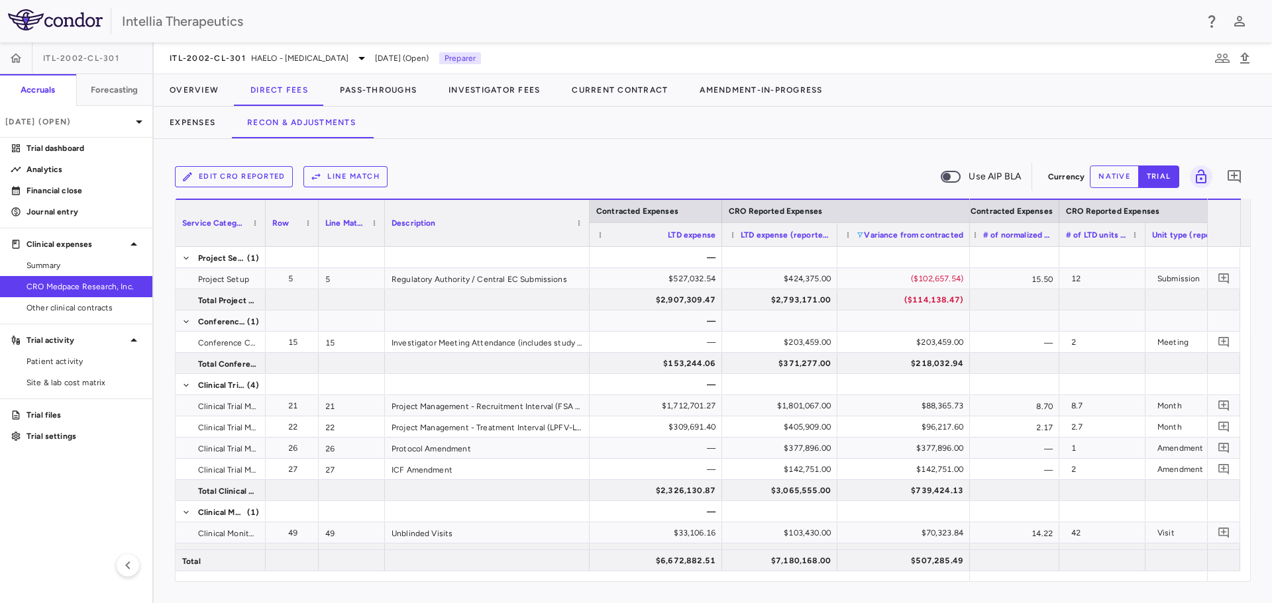
click at [912, 160] on div "Edit CRO reported Line Match Use AIP BLA Currency native trial 0 Press ENTER to…" at bounding box center [713, 371] width 1118 height 464
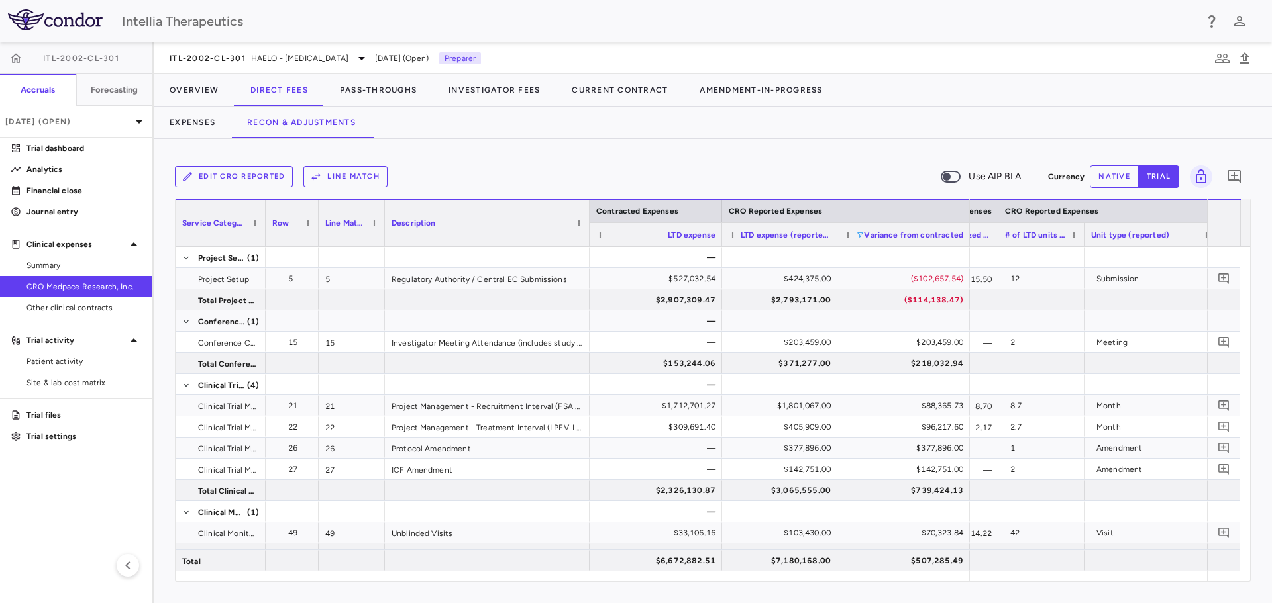
scroll to position [0, 1666]
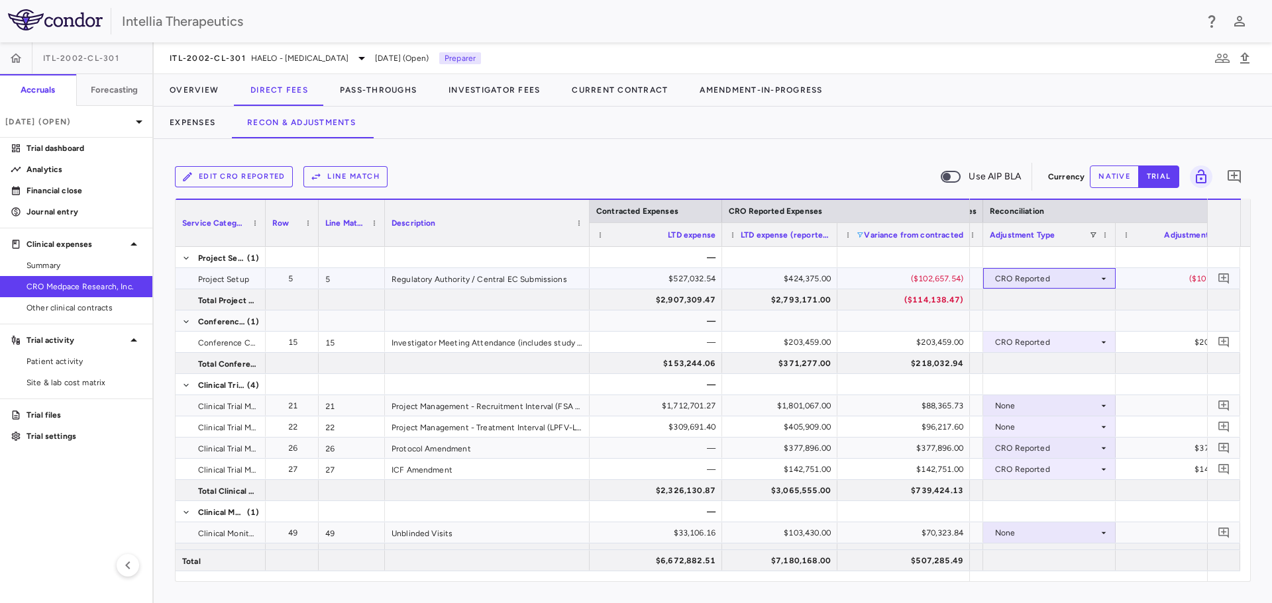
click at [1091, 276] on div "CRO Reported" at bounding box center [1046, 278] width 103 height 21
click at [1076, 273] on div at bounding box center [636, 301] width 1272 height 603
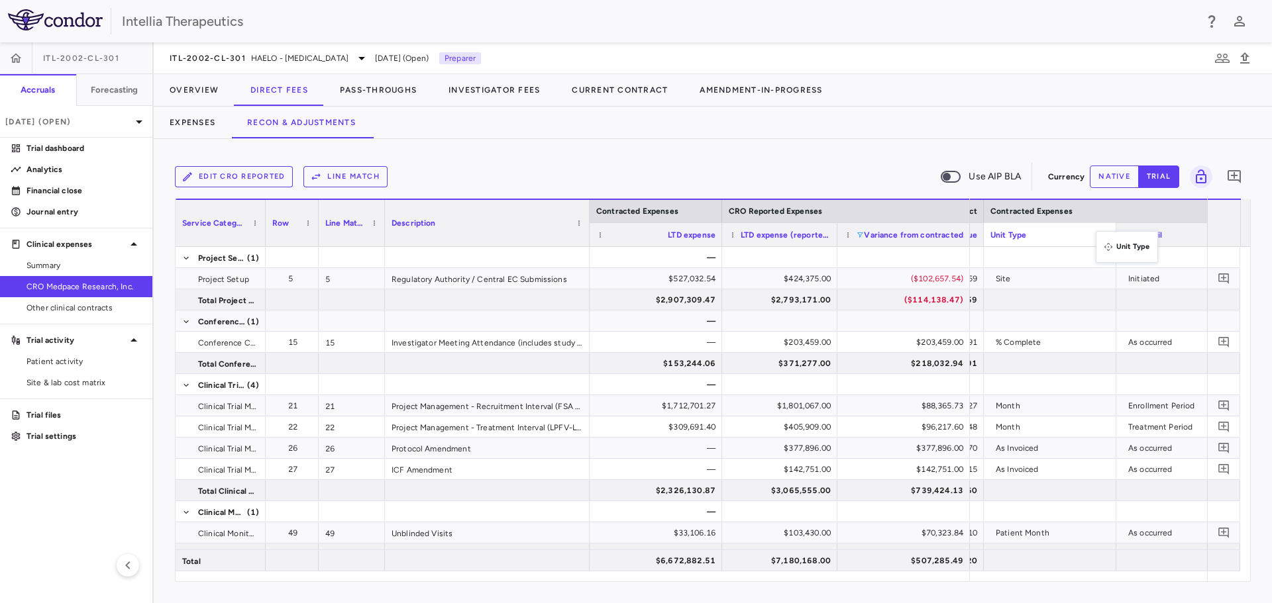
drag, startPoint x: 1112, startPoint y: 235, endPoint x: 1102, endPoint y: 239, distance: 10.1
click at [1116, 231] on div "Unit Detail" at bounding box center [1182, 235] width 132 height 24
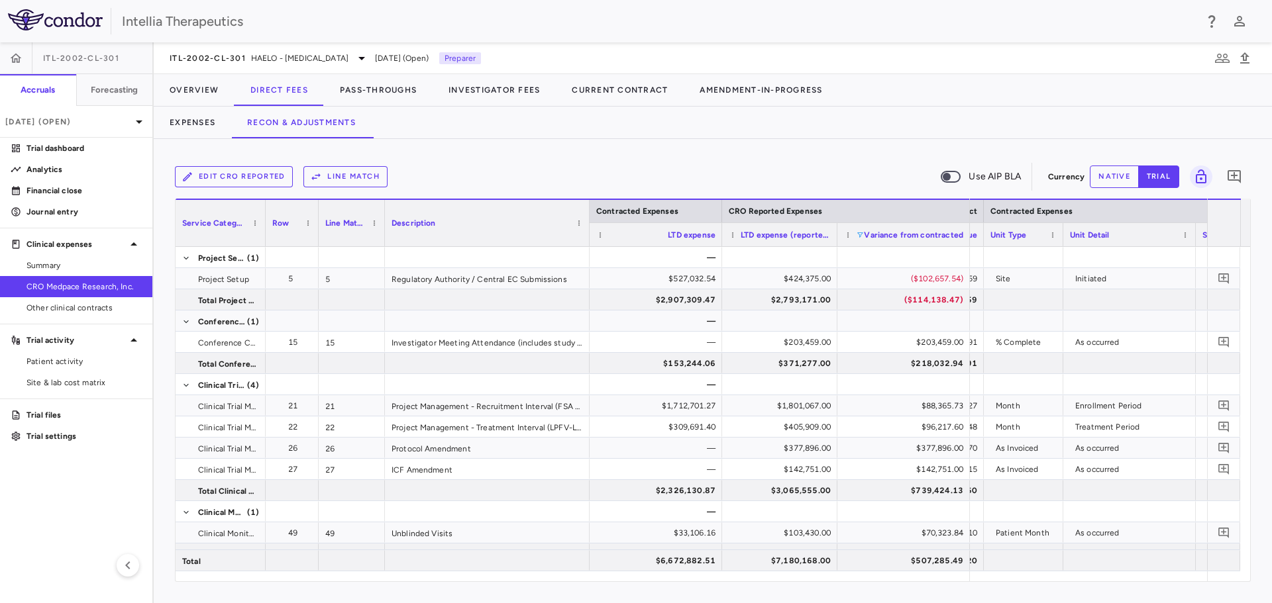
drag, startPoint x: 1114, startPoint y: 232, endPoint x: 1061, endPoint y: 232, distance: 53.0
drag, startPoint x: 1193, startPoint y: 235, endPoint x: 1146, endPoint y: 239, distance: 47.3
click at [1147, 239] on div at bounding box center [1149, 234] width 5 height 23
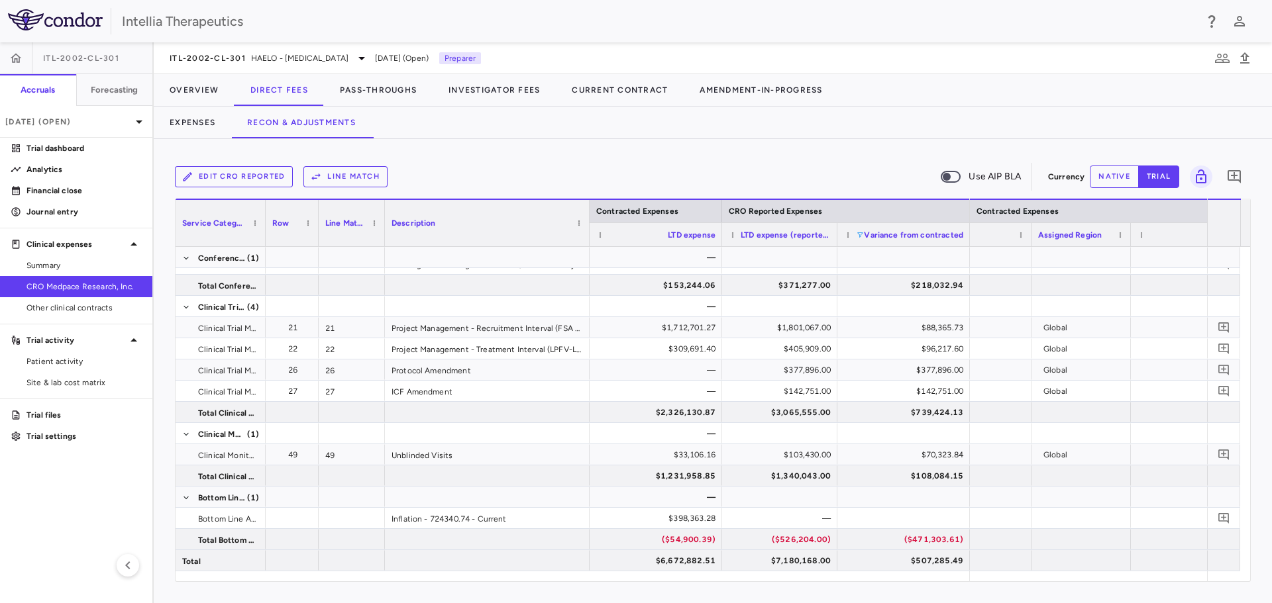
scroll to position [0, 1013]
click at [1115, 234] on div "Unit price" at bounding box center [1181, 235] width 132 height 24
click at [1110, 236] on div "# of Units" at bounding box center [1048, 235] width 132 height 24
drag, startPoint x: 1112, startPoint y: 235, endPoint x: 1076, endPoint y: 246, distance: 37.7
click at [1076, 246] on div "Contracted Expenses CRO Reported Expenses Service Category Row Line Match" at bounding box center [713, 223] width 1074 height 48
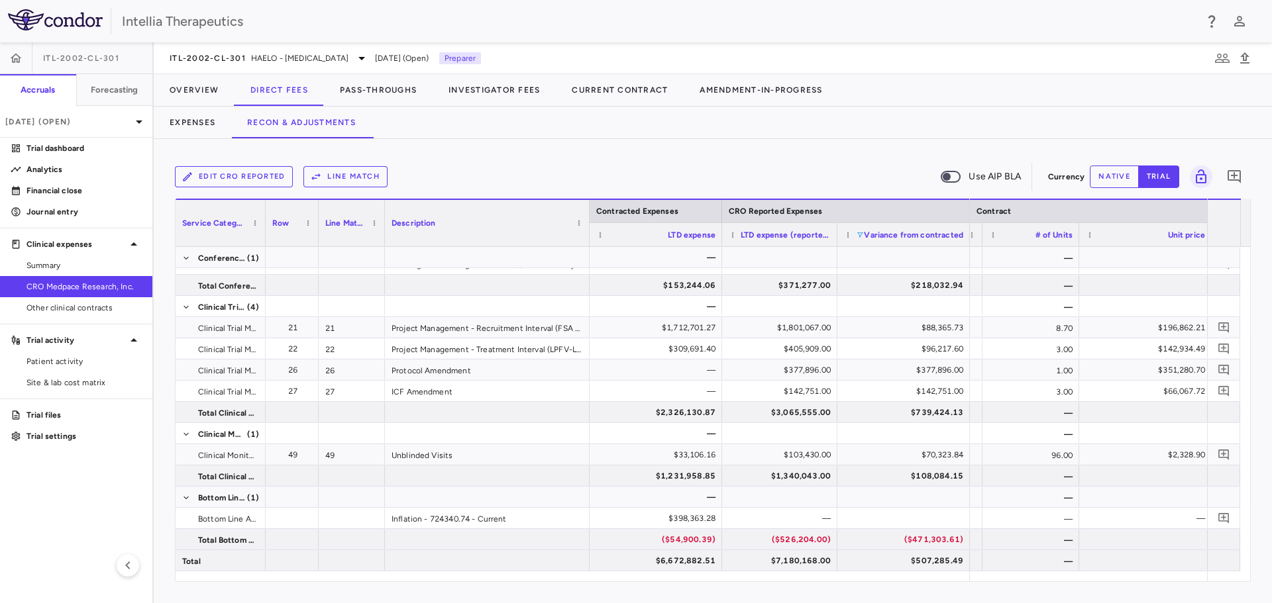
click at [861, 234] on span at bounding box center [860, 235] width 8 height 8
click at [880, 252] on div "Select all" at bounding box center [928, 252] width 109 height 9
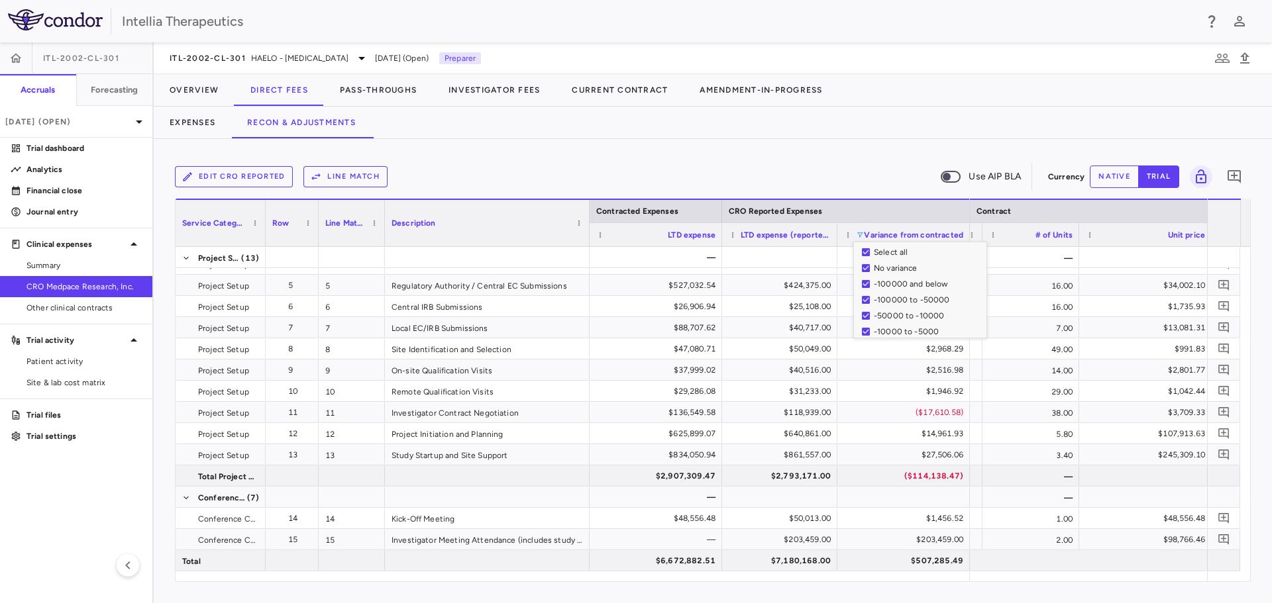
click at [886, 138] on div "Expenses Recon & Adjustments" at bounding box center [713, 123] width 1118 height 32
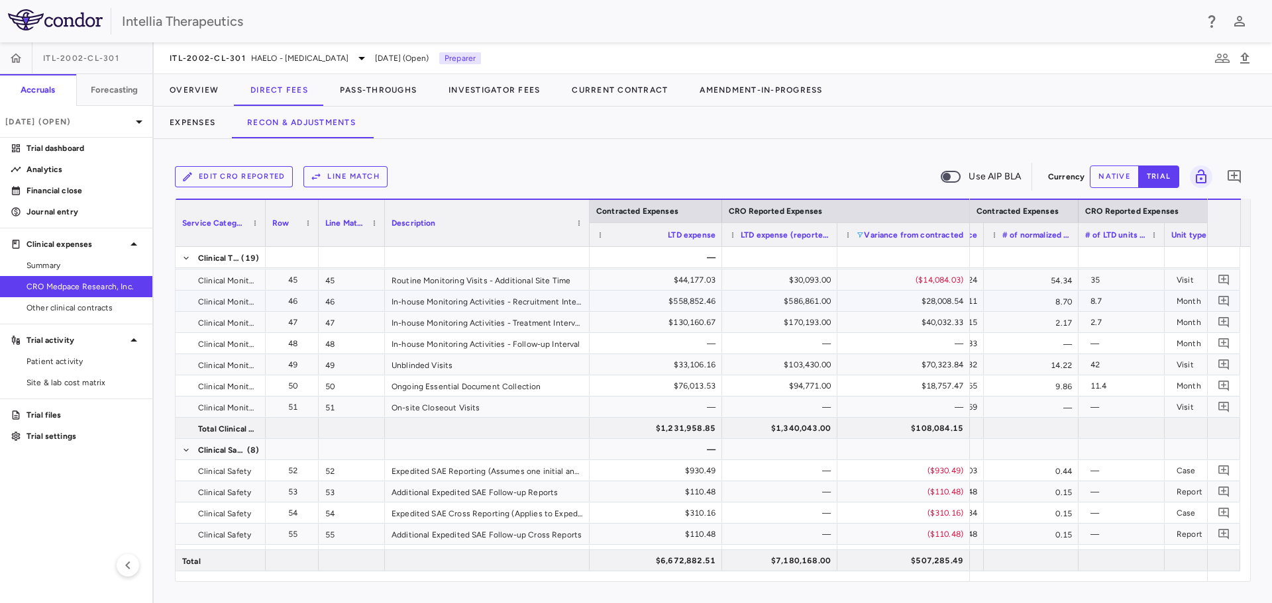
scroll to position [926, 0]
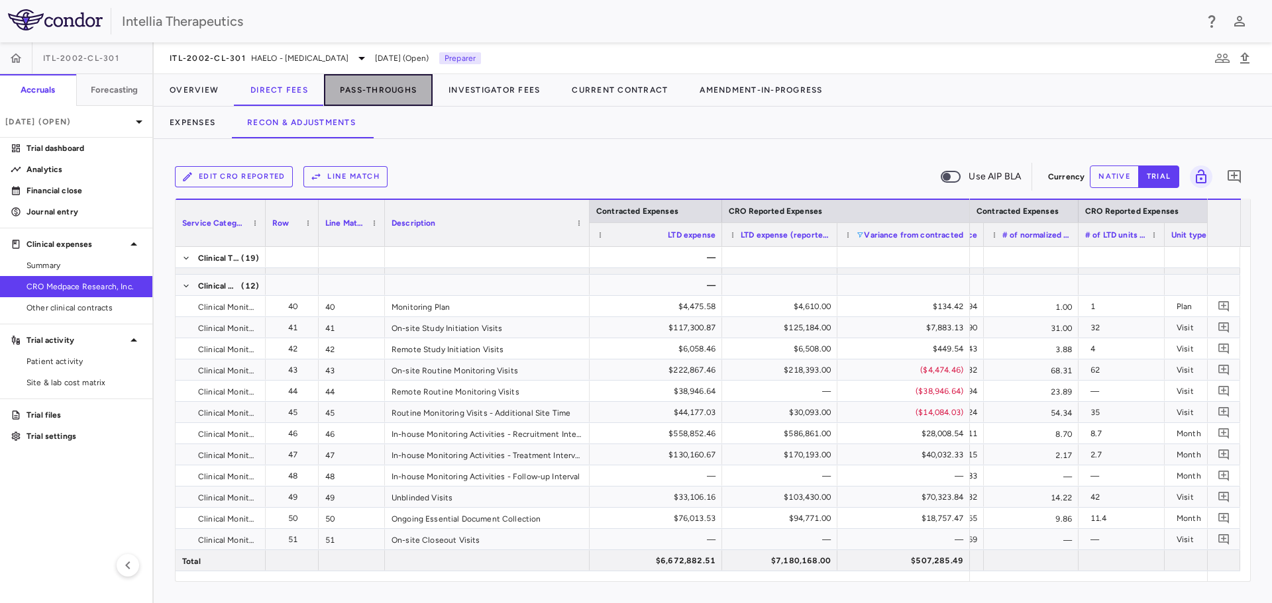
click at [386, 90] on button "Pass-Throughs" at bounding box center [378, 90] width 109 height 32
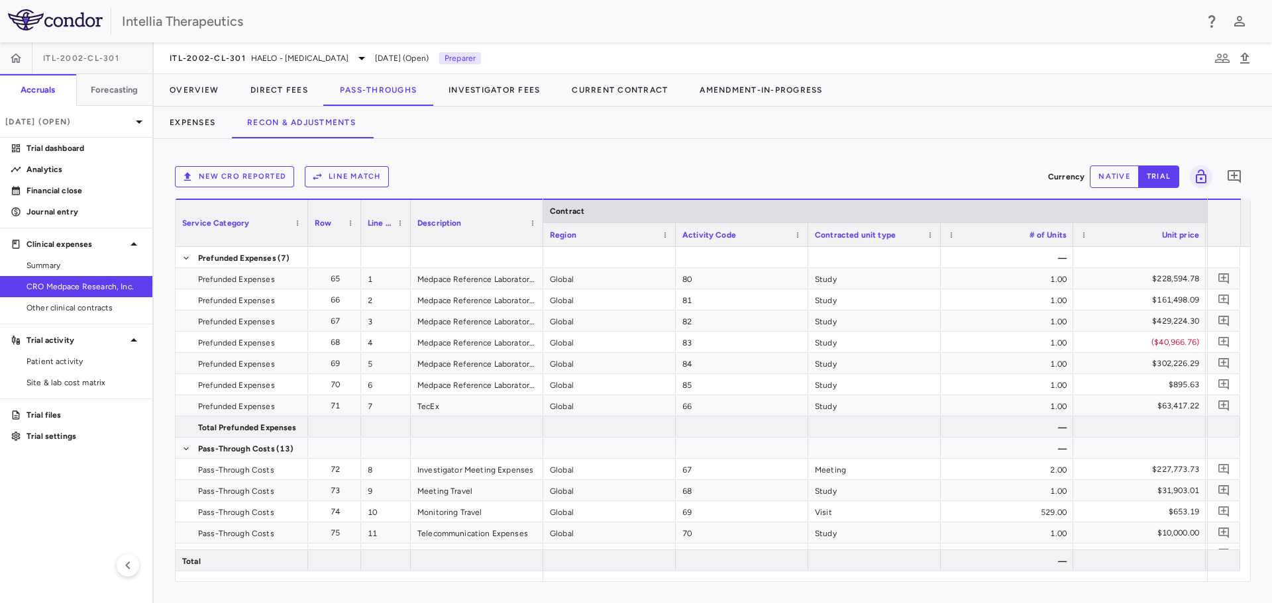
drag, startPoint x: 426, startPoint y: 227, endPoint x: 408, endPoint y: 228, distance: 17.9
click at [408, 228] on div at bounding box center [409, 223] width 5 height 46
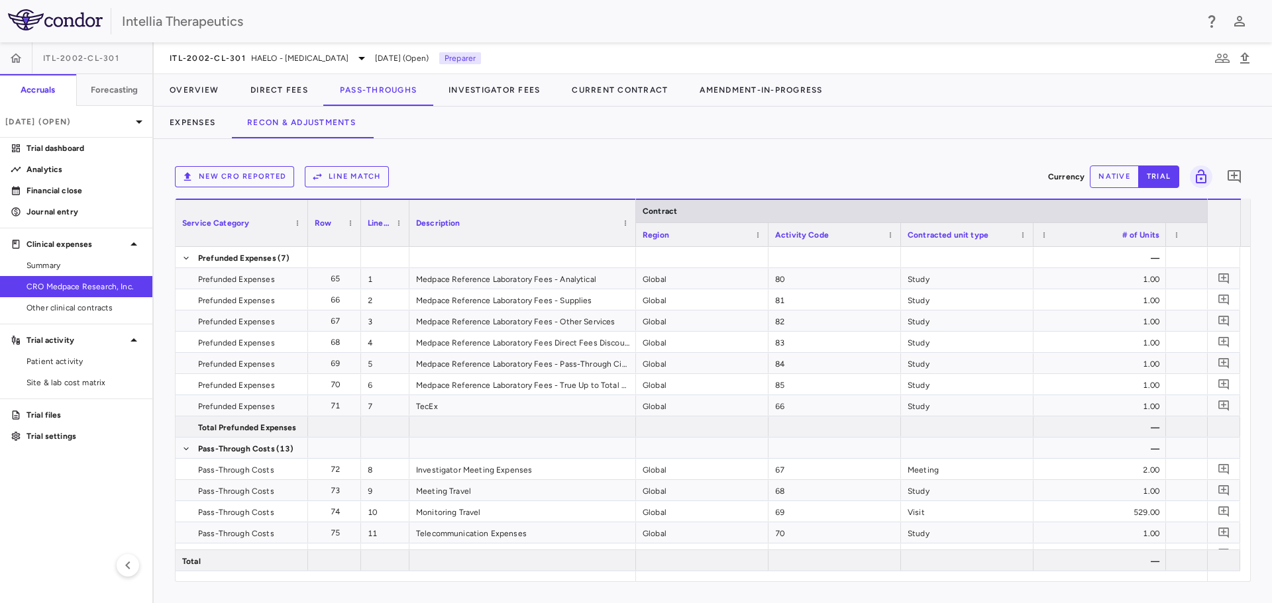
drag, startPoint x: 539, startPoint y: 211, endPoint x: 633, endPoint y: 199, distance: 94.8
click at [633, 199] on div "Description" at bounding box center [522, 223] width 227 height 48
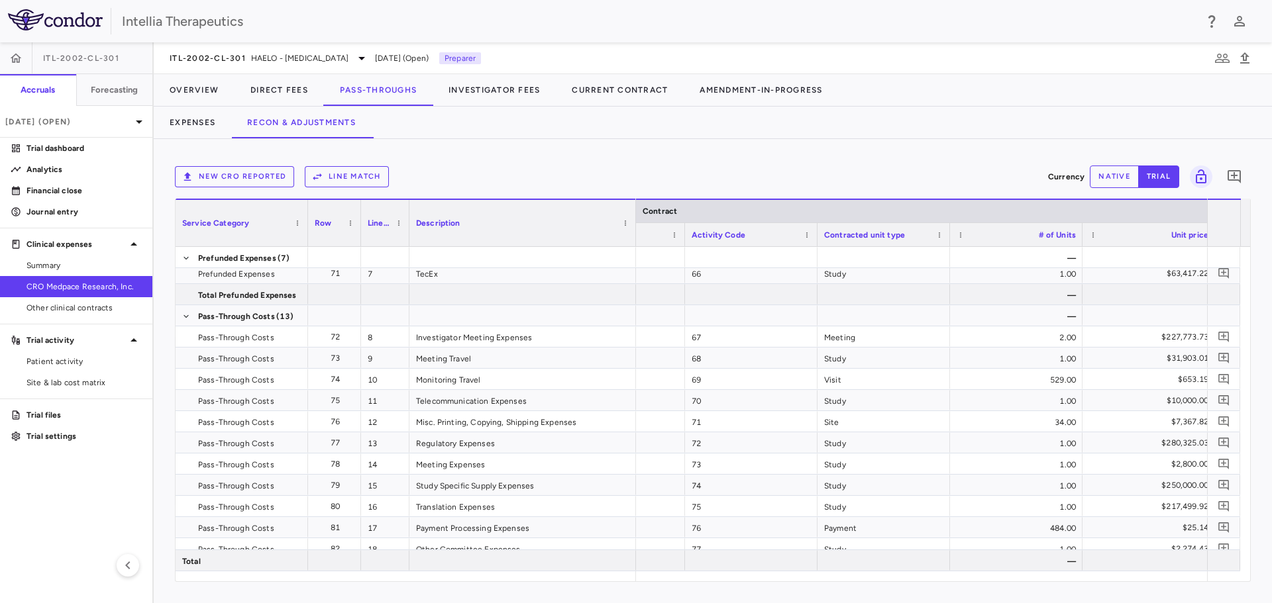
scroll to position [0, 95]
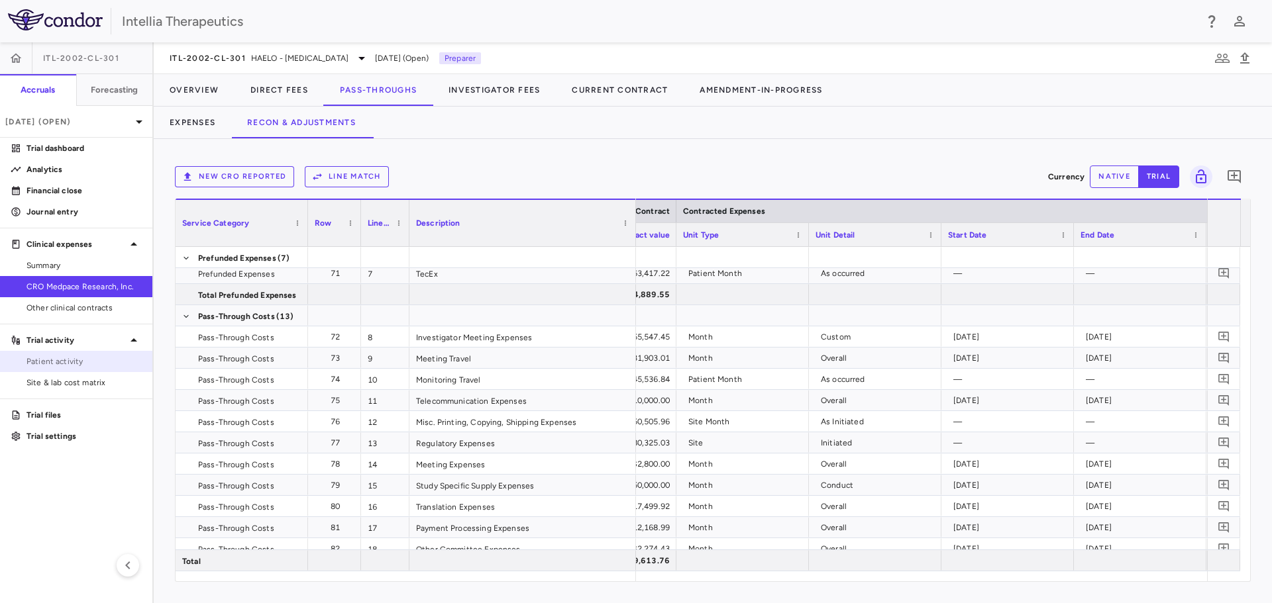
click at [81, 360] on span "Patient activity" at bounding box center [83, 362] width 115 height 12
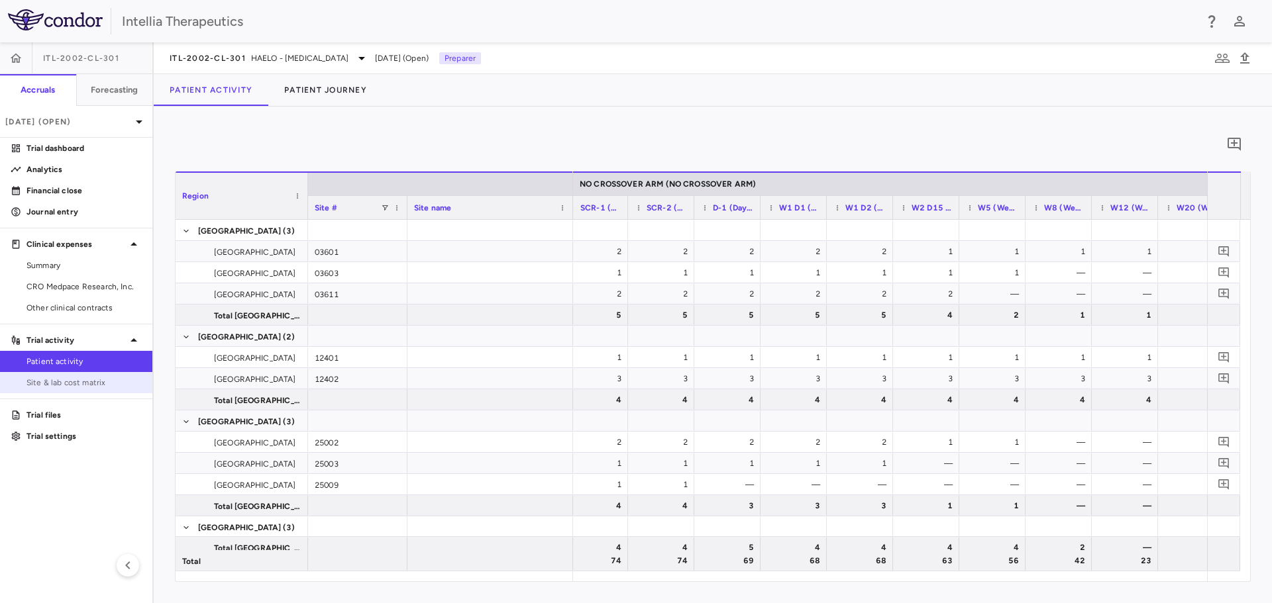
click at [95, 378] on span "Site & lab cost matrix" at bounding box center [83, 383] width 115 height 12
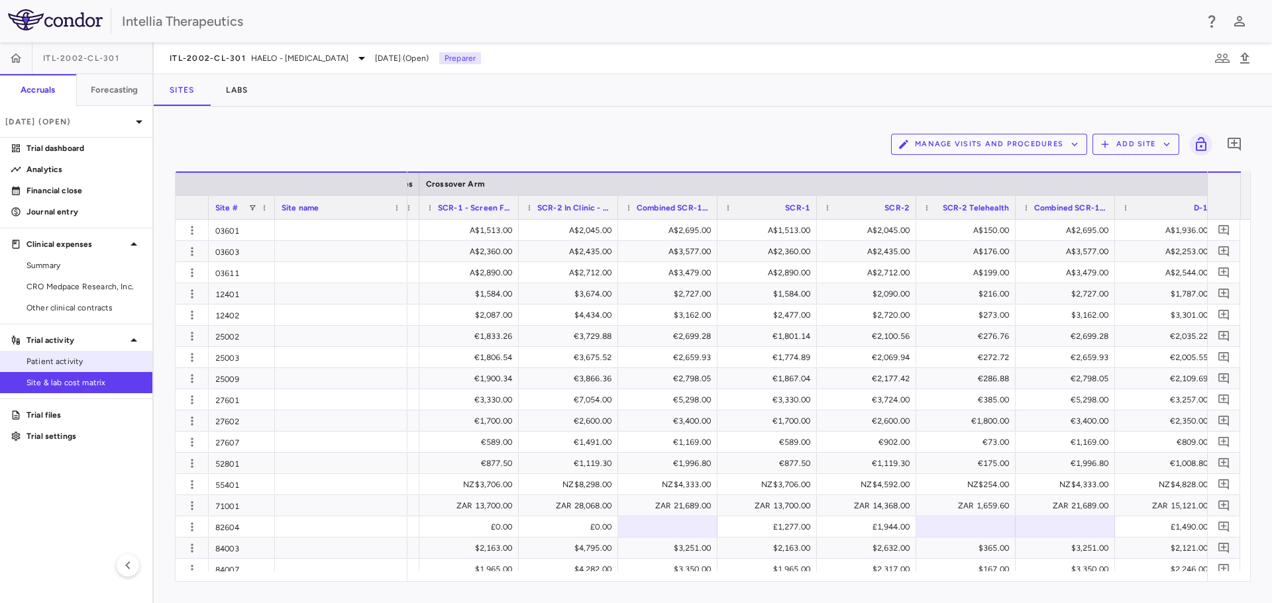
click at [91, 359] on span "Patient activity" at bounding box center [83, 362] width 115 height 12
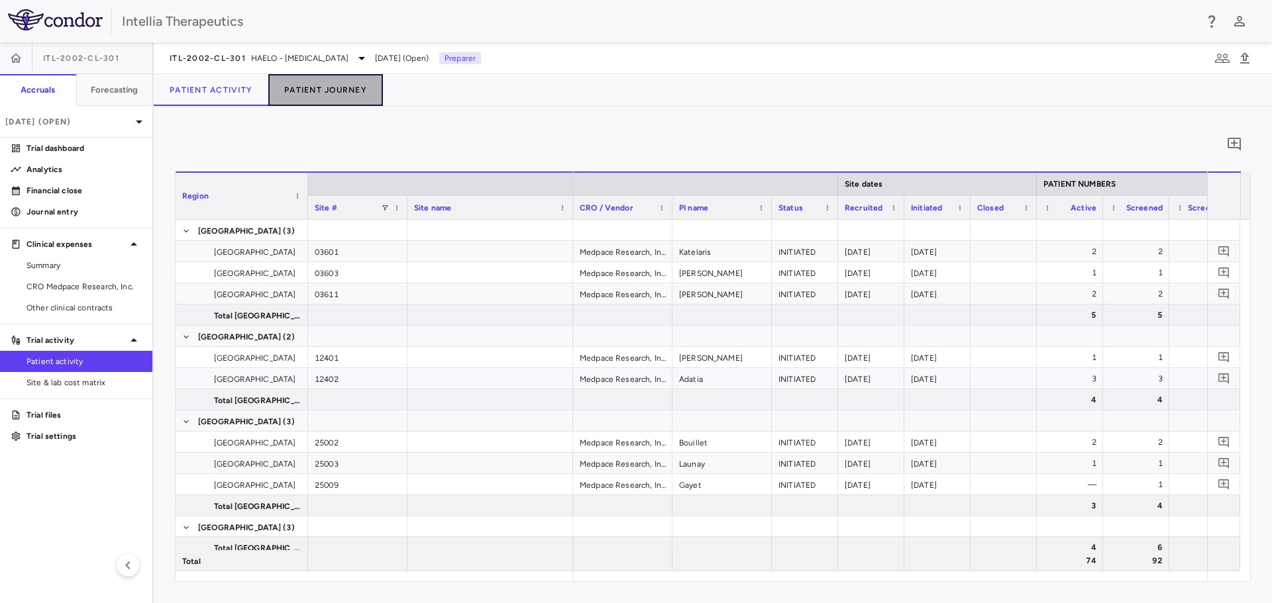
click at [298, 87] on button "Patient Journey" at bounding box center [325, 90] width 115 height 32
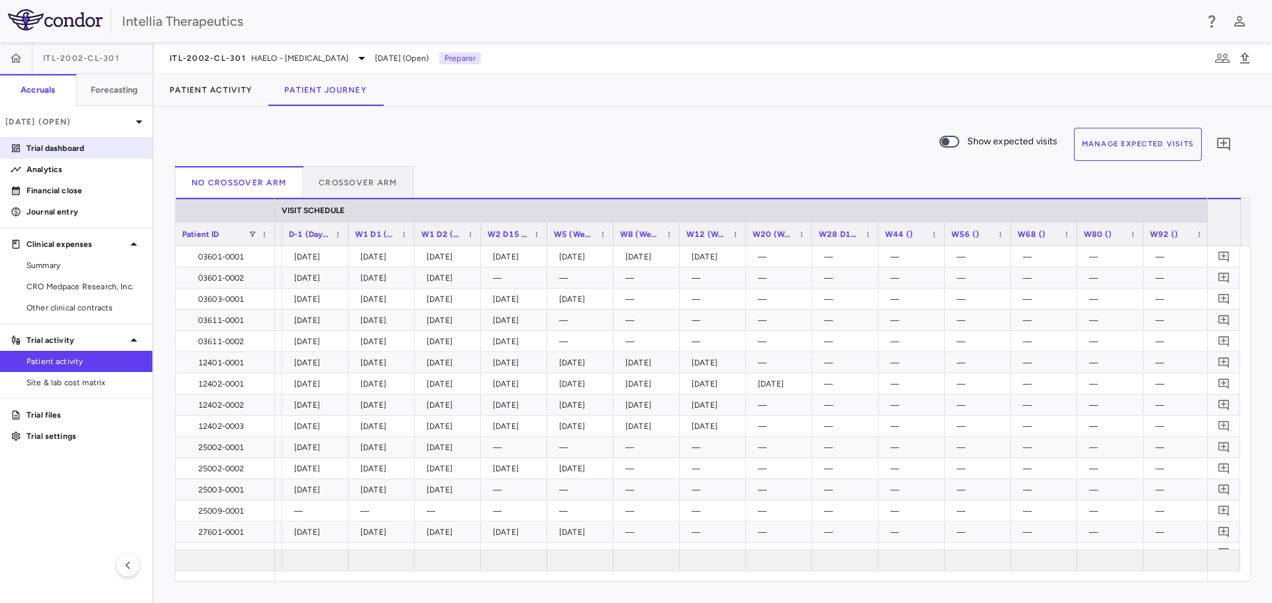
click at [103, 147] on p "Trial dashboard" at bounding box center [83, 148] width 115 height 12
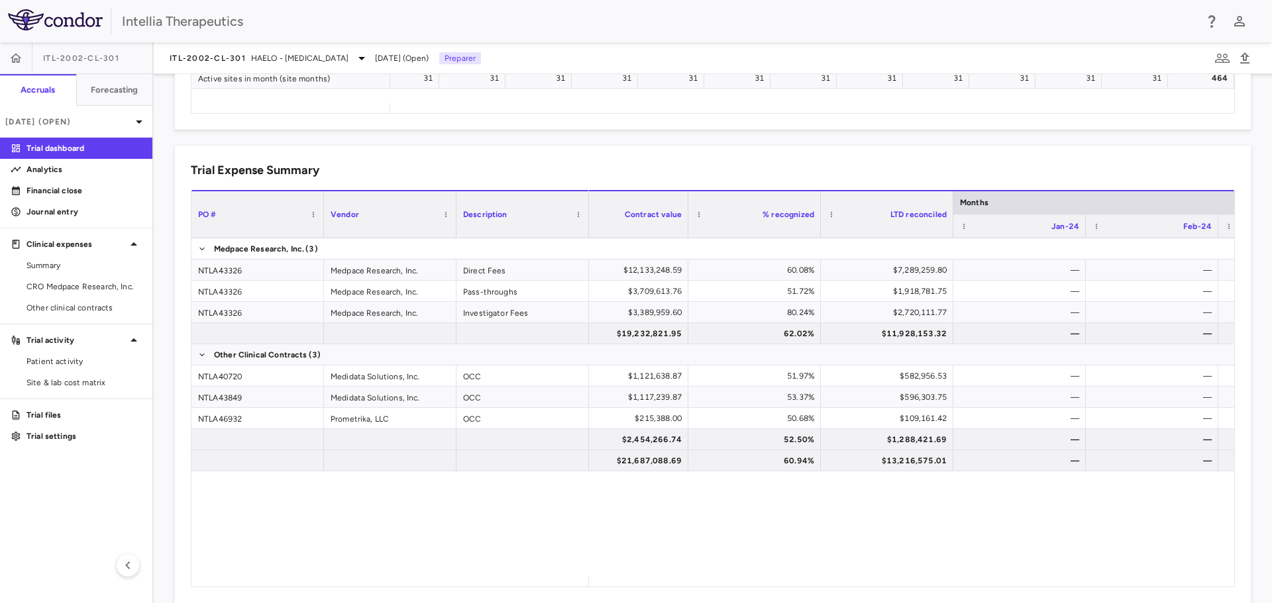
scroll to position [0, 79]
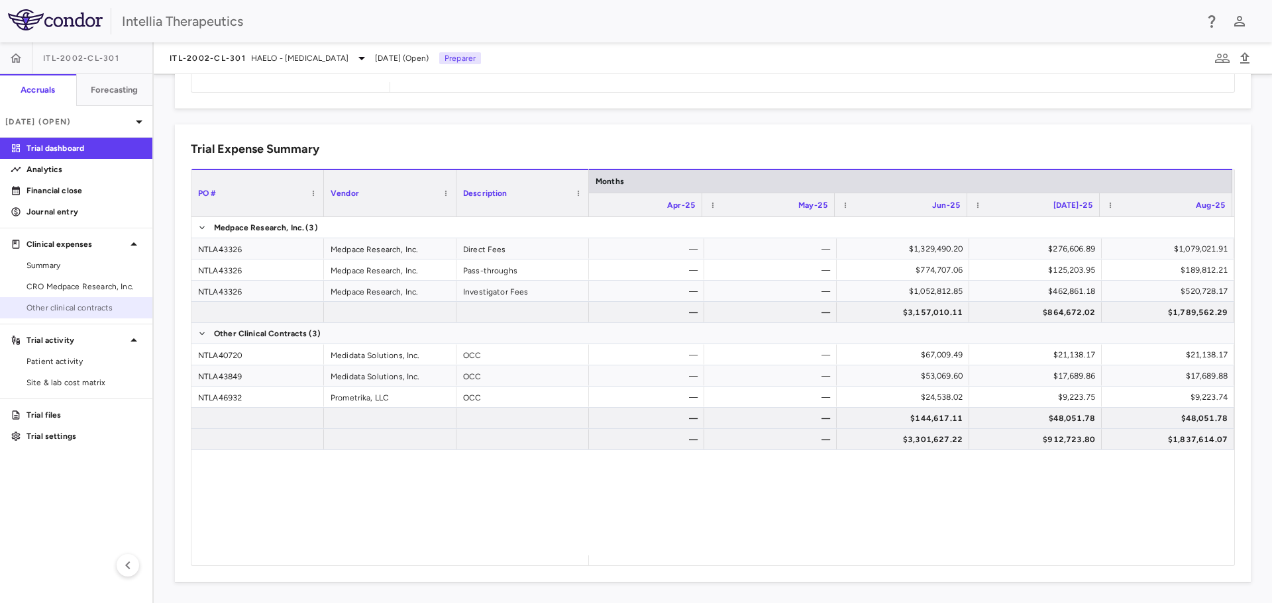
click at [101, 310] on span "Other clinical contracts" at bounding box center [83, 308] width 115 height 12
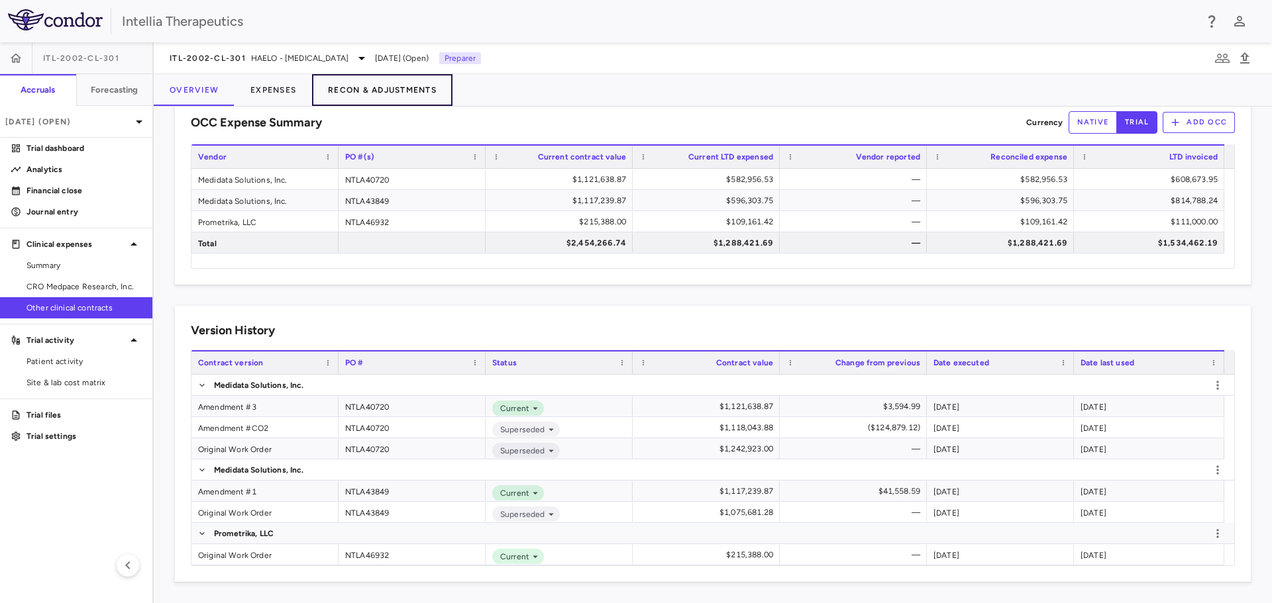
click at [403, 98] on button "Recon & Adjustments" at bounding box center [382, 90] width 140 height 32
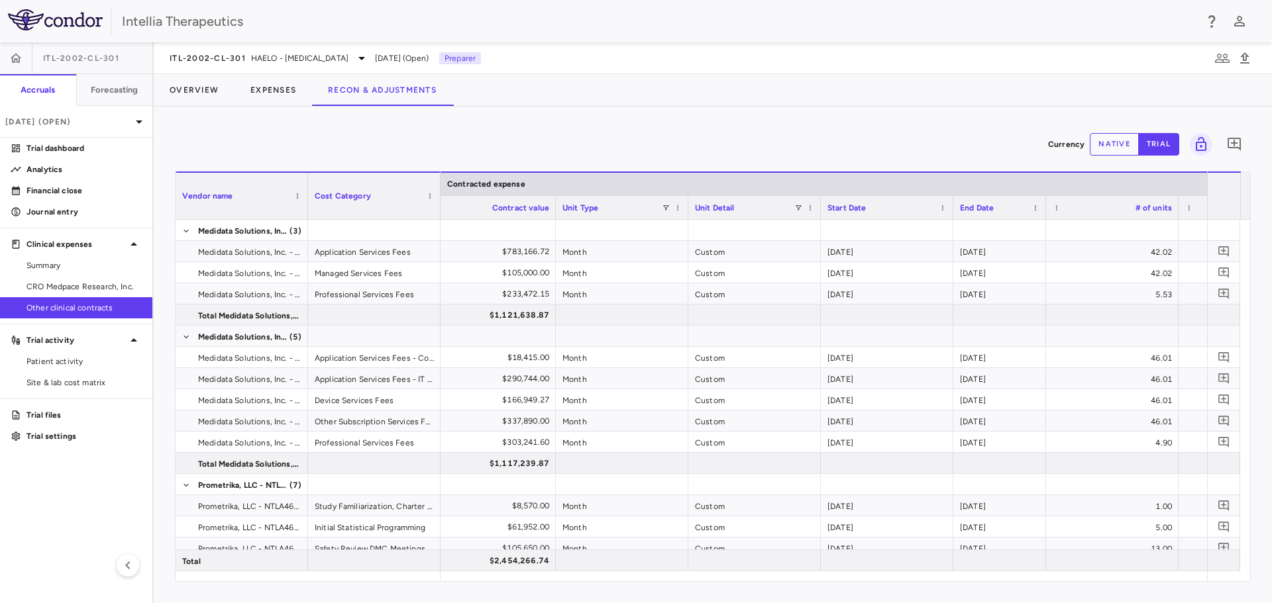
drag, startPoint x: 1084, startPoint y: 203, endPoint x: 1045, endPoint y: 203, distance: 39.8
click at [1045, 203] on div at bounding box center [1045, 207] width 5 height 23
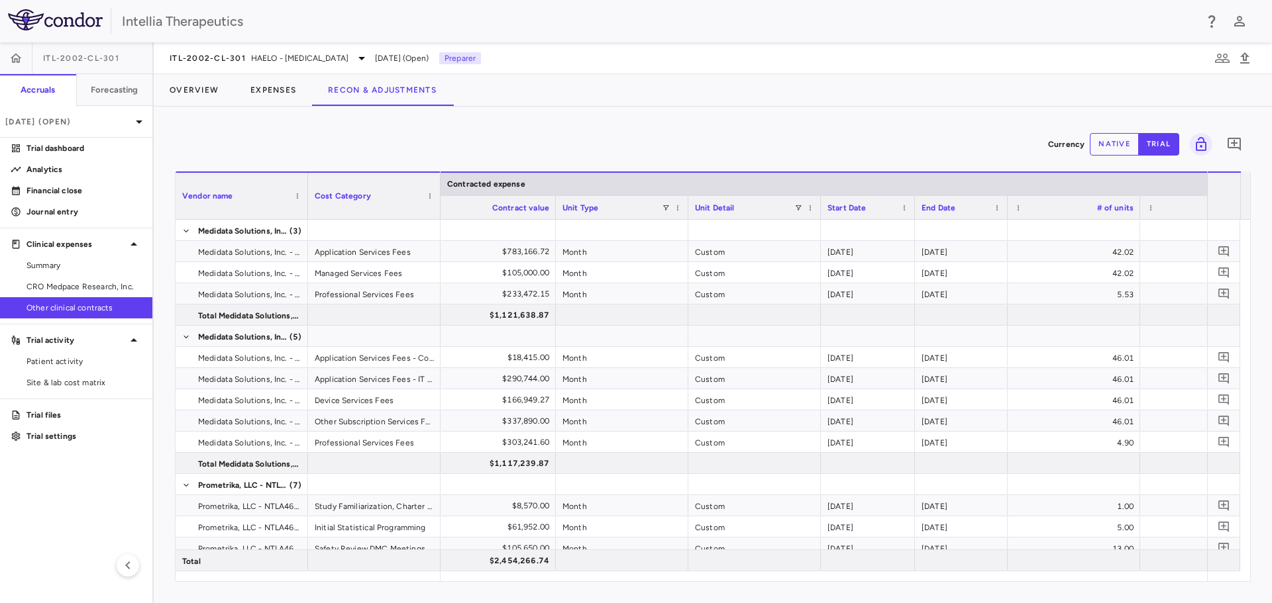
drag, startPoint x: 952, startPoint y: 201, endPoint x: 914, endPoint y: 203, distance: 38.5
click at [914, 203] on div at bounding box center [914, 207] width 5 height 23
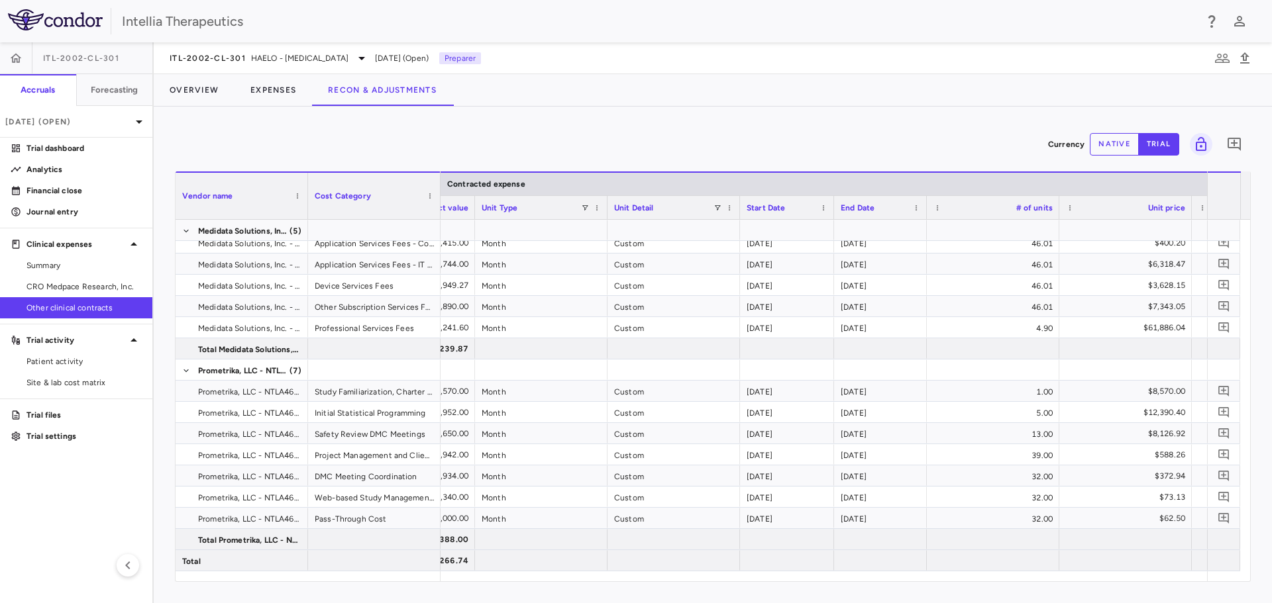
scroll to position [0, 452]
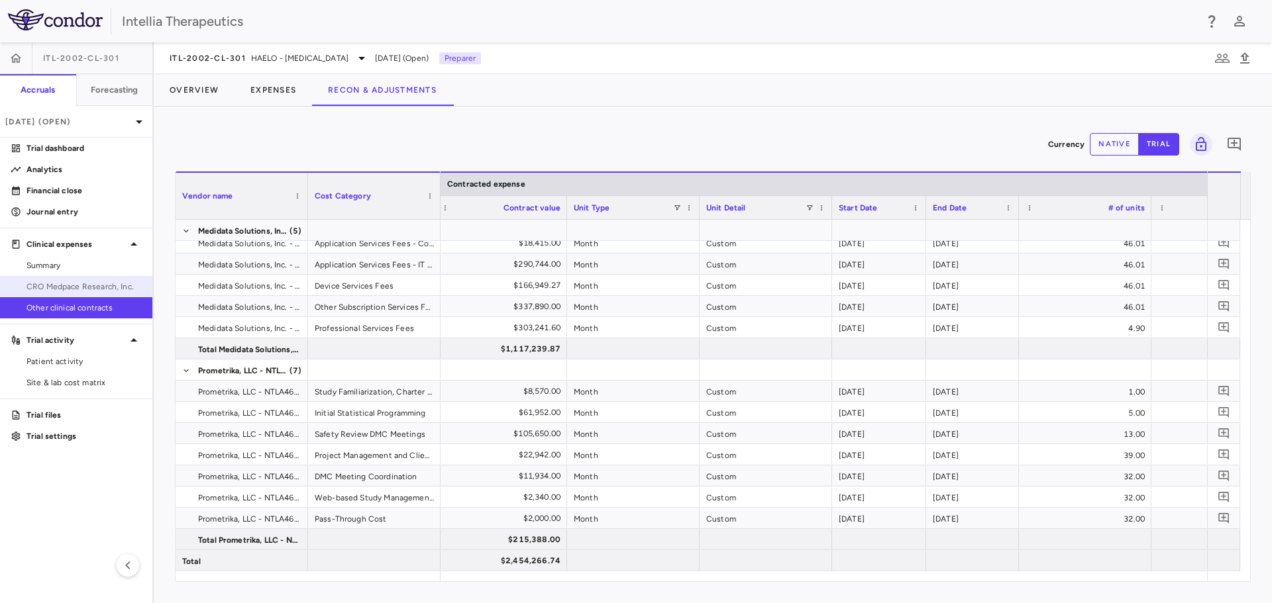
click at [91, 288] on span "CRO Medpace Research, Inc." at bounding box center [83, 287] width 115 height 12
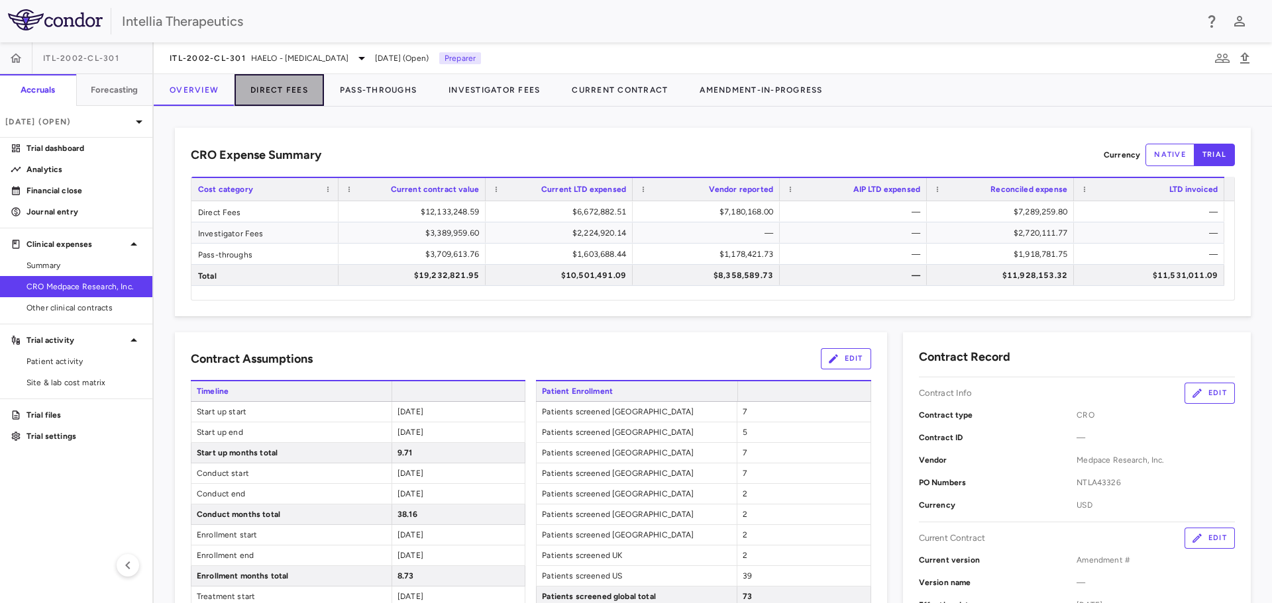
click at [295, 83] on button "Direct Fees" at bounding box center [279, 90] width 89 height 32
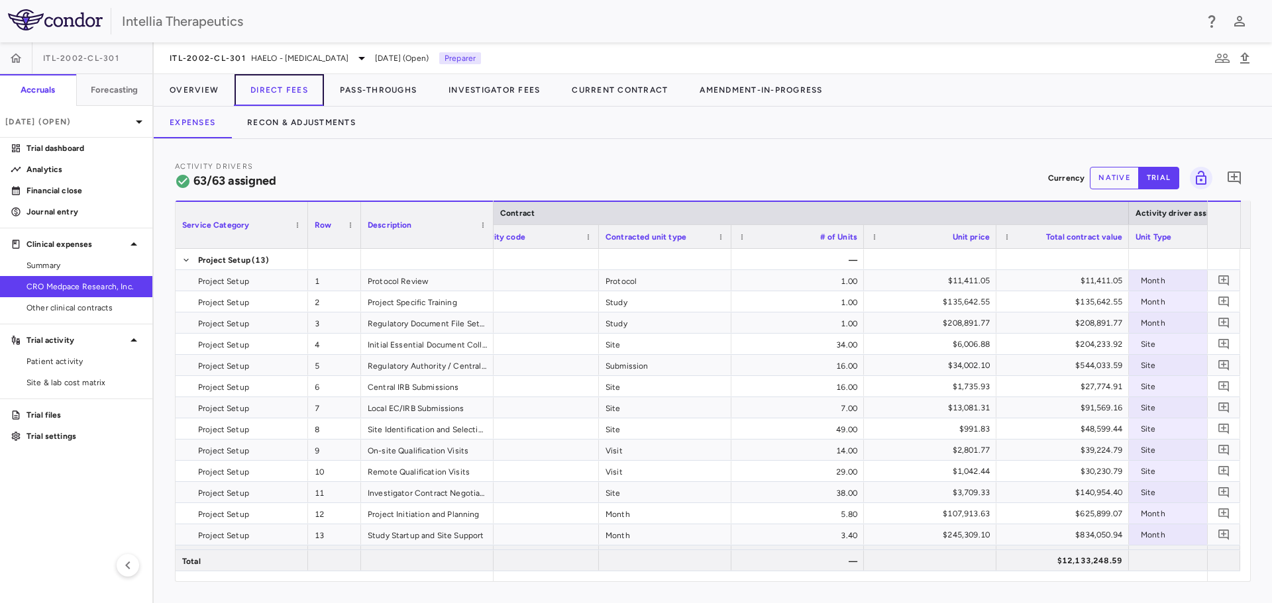
scroll to position [0, 199]
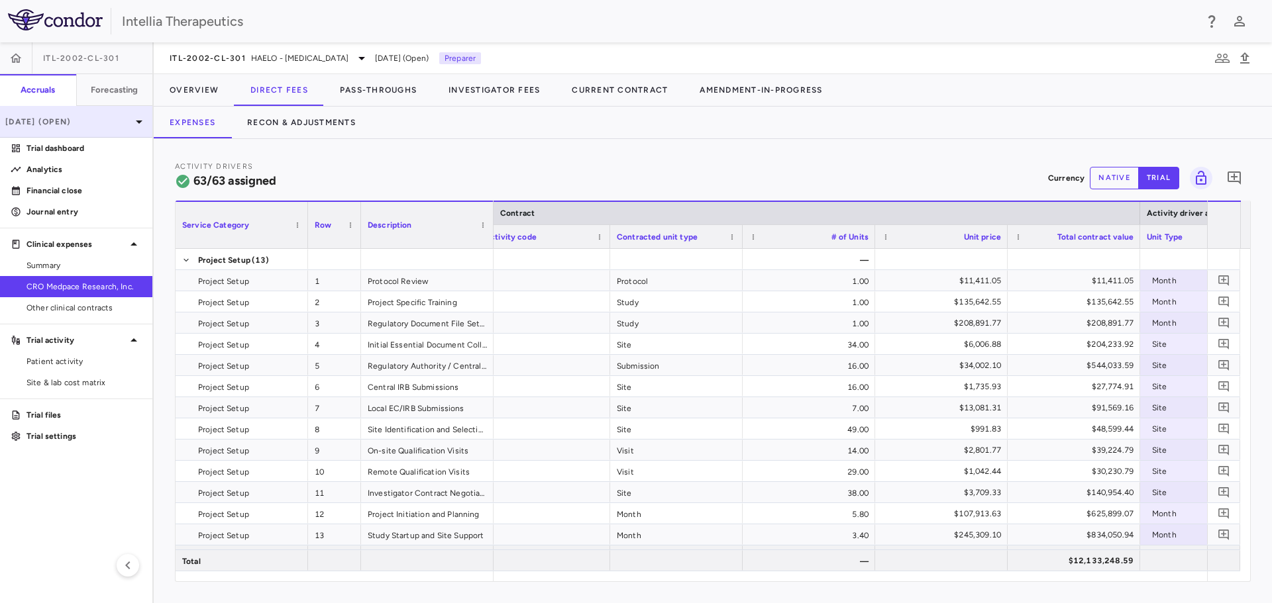
click at [90, 118] on p "[DATE] (Open)" at bounding box center [68, 122] width 126 height 12
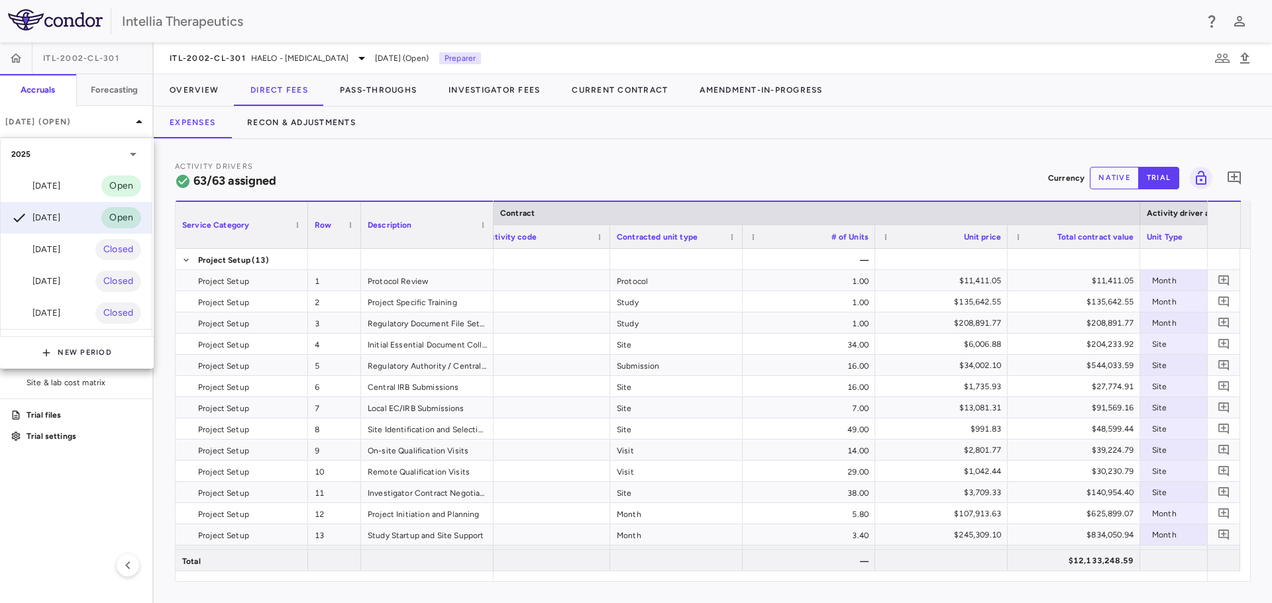
click at [463, 155] on div at bounding box center [636, 301] width 1272 height 603
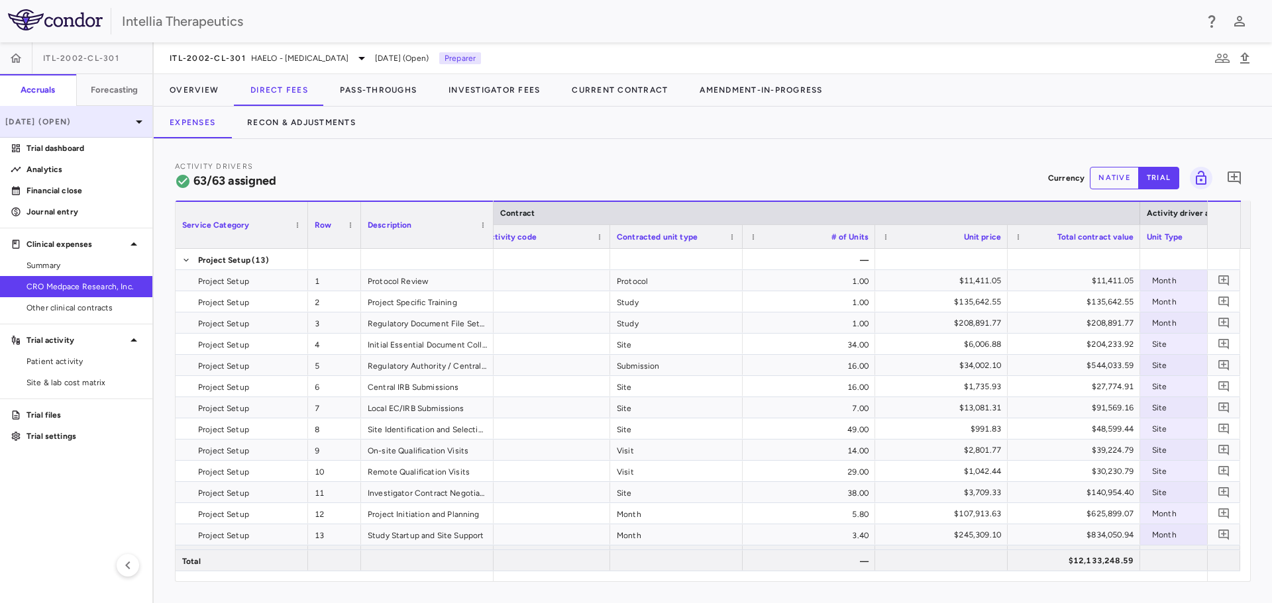
click at [127, 127] on p "[DATE] (Open)" at bounding box center [68, 122] width 126 height 12
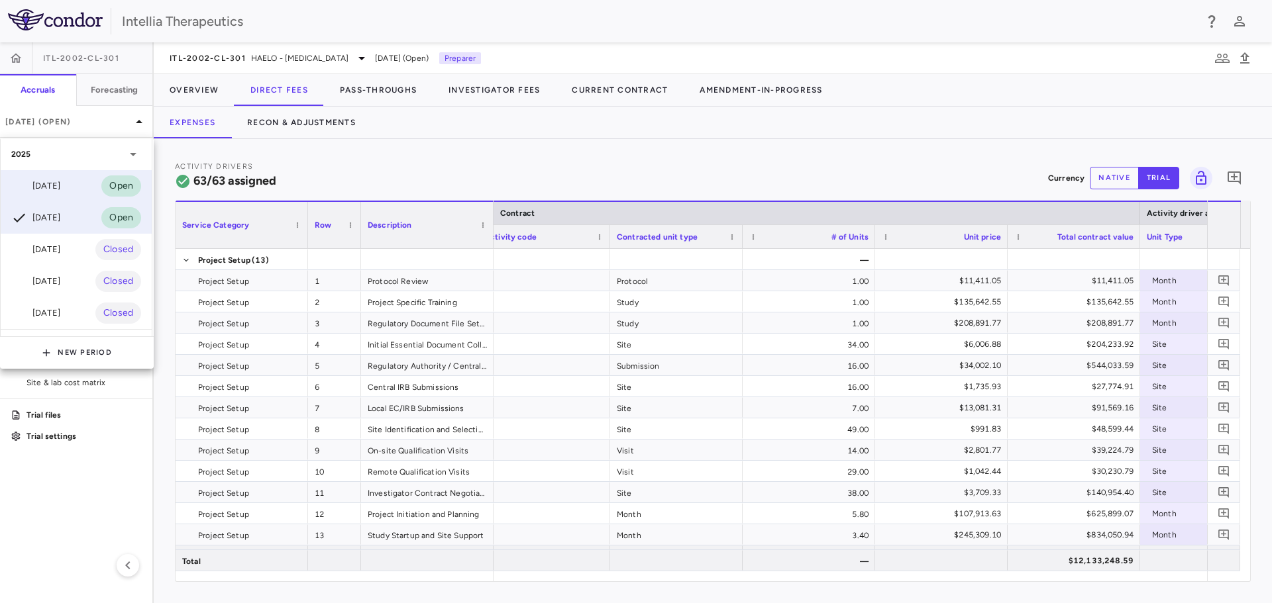
click at [95, 191] on div "[DATE] Open" at bounding box center [76, 186] width 151 height 32
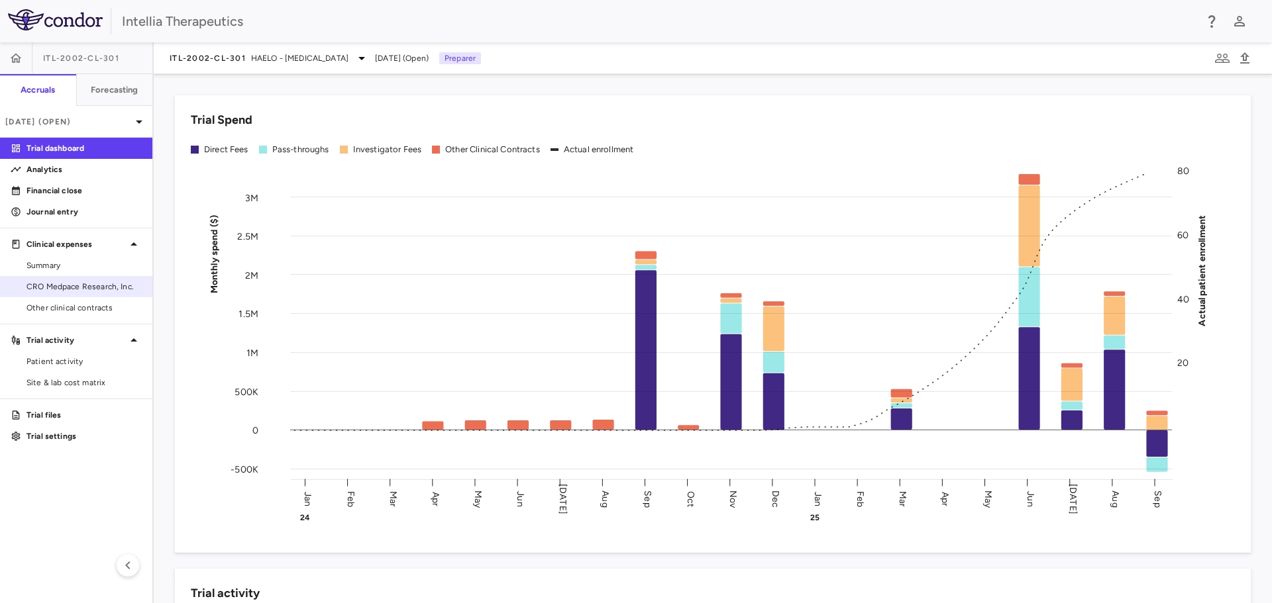
click at [81, 286] on span "CRO Medpace Research, Inc." at bounding box center [83, 287] width 115 height 12
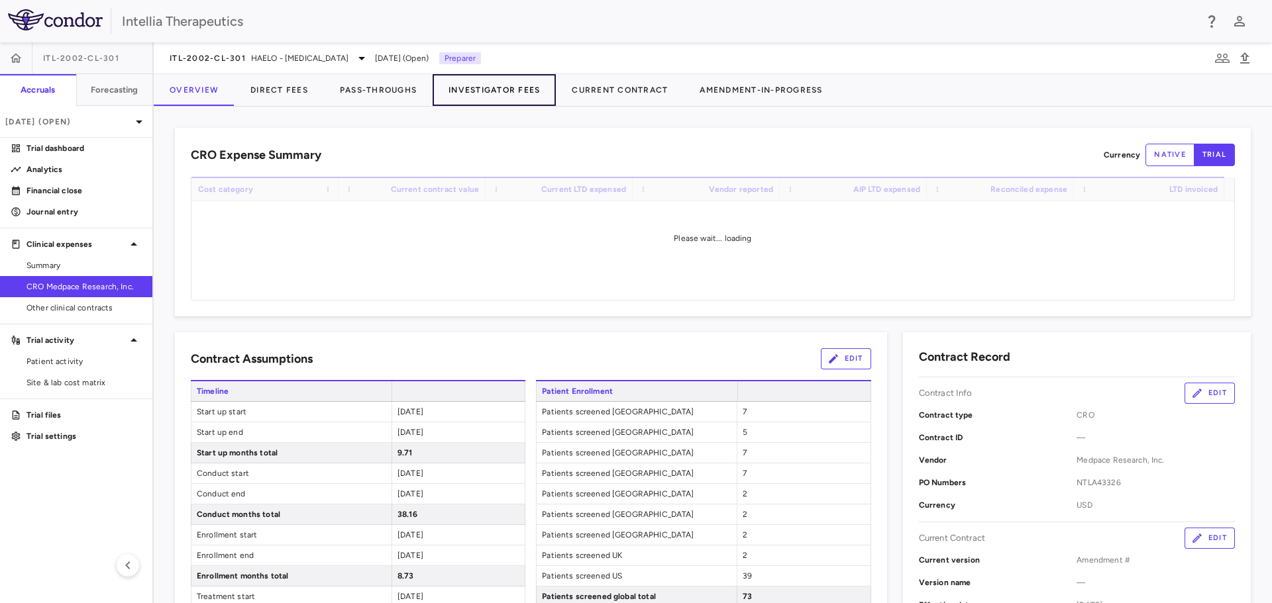
click at [470, 95] on button "Investigator Fees" at bounding box center [494, 90] width 123 height 32
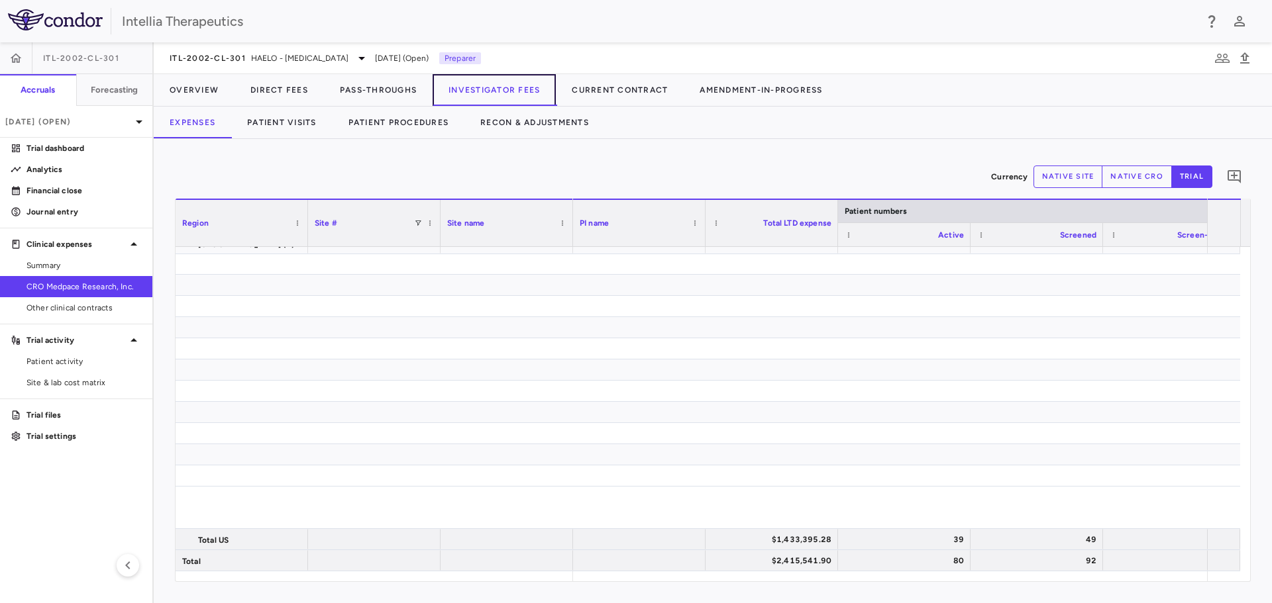
scroll to position [757, 0]
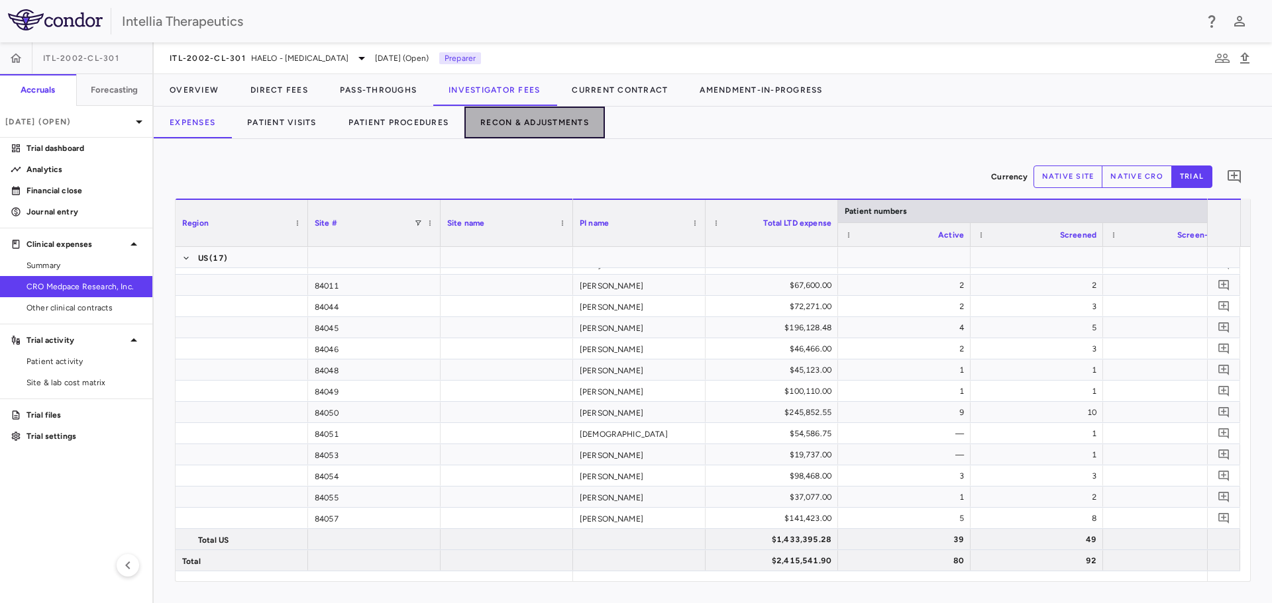
click at [501, 126] on button "Recon & Adjustments" at bounding box center [534, 123] width 140 height 32
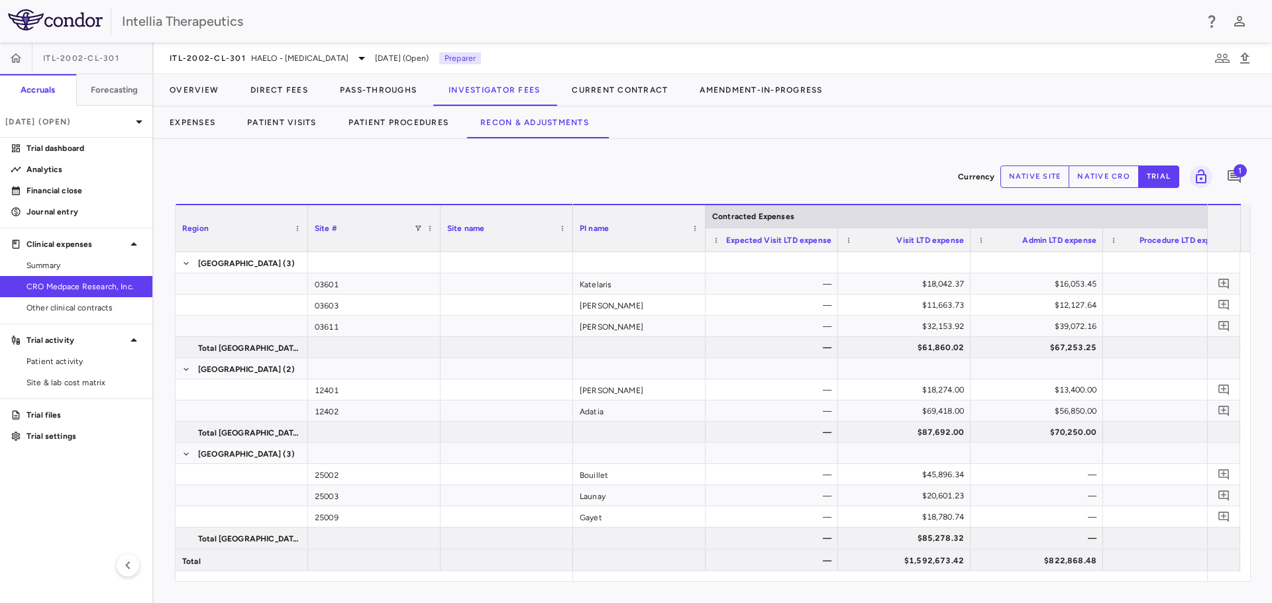
drag, startPoint x: 623, startPoint y: 582, endPoint x: 764, endPoint y: 577, distance: 141.2
click at [764, 577] on div "Region Drag here to set column labels Region Site # Site name (3)" at bounding box center [713, 393] width 1076 height 378
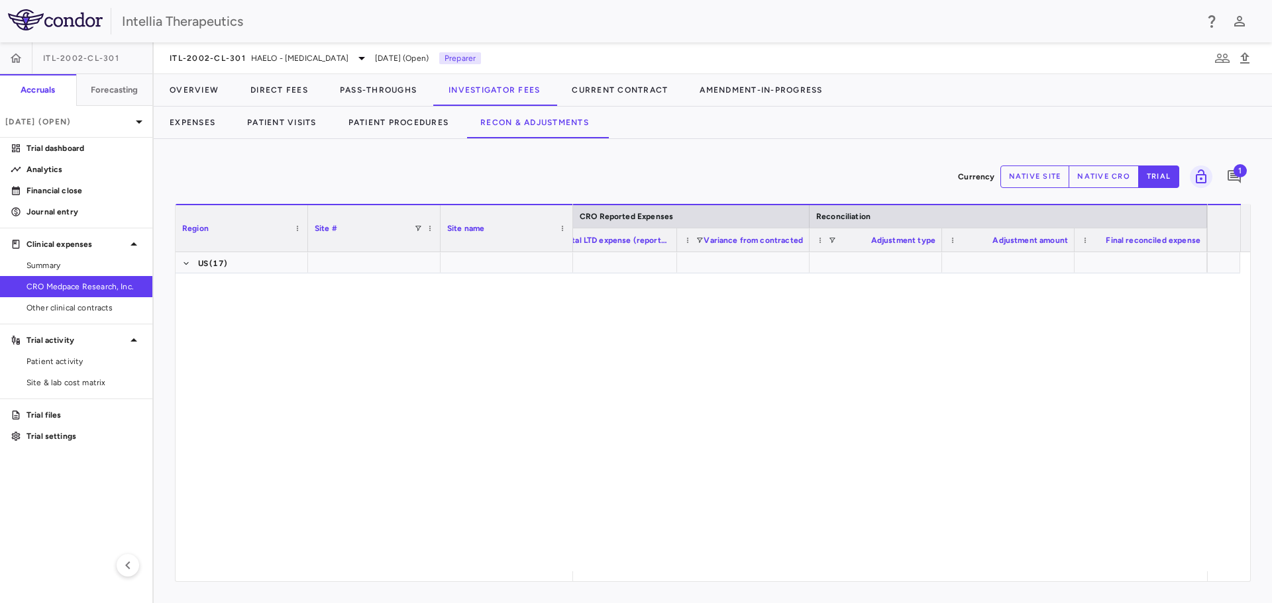
scroll to position [825, 0]
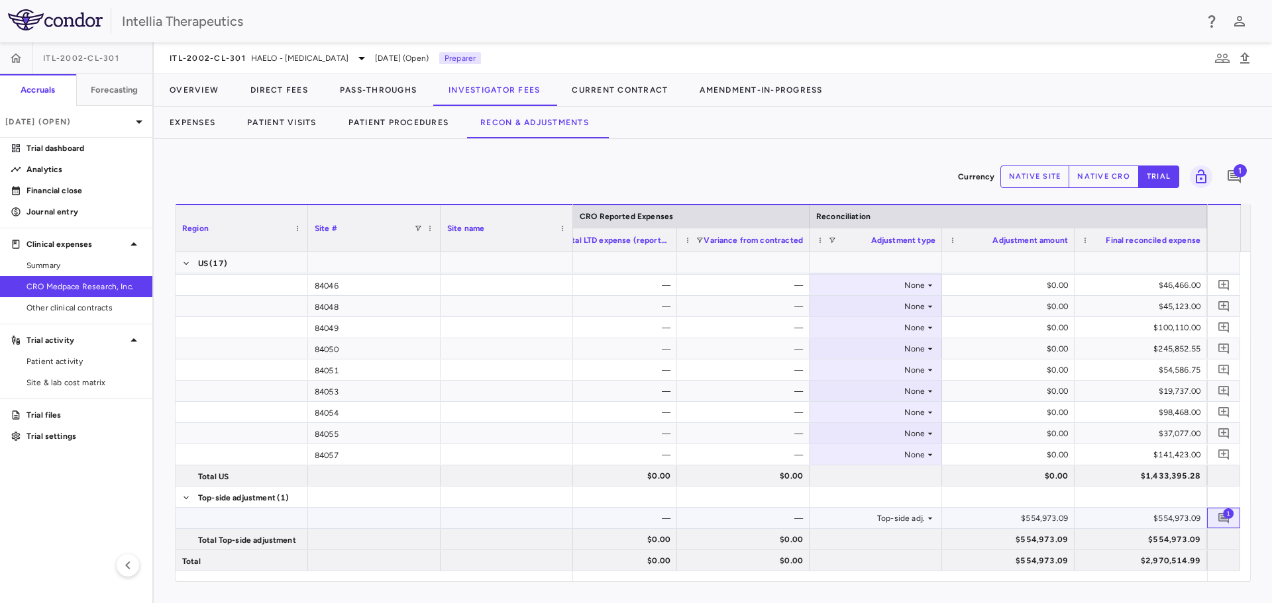
click at [1224, 511] on span "1" at bounding box center [1228, 513] width 11 height 11
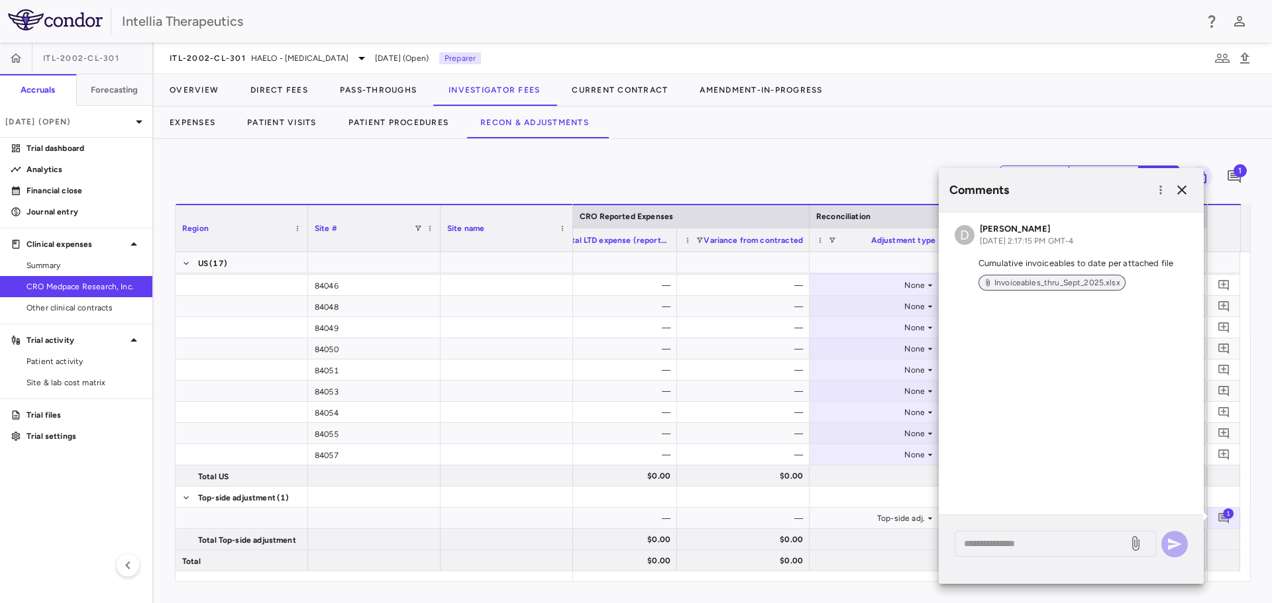
click at [1056, 280] on span "Invoiceables_thru_Sept_2025.xlsx" at bounding box center [1057, 283] width 136 height 12
click at [1182, 189] on icon "button" at bounding box center [1181, 189] width 9 height 9
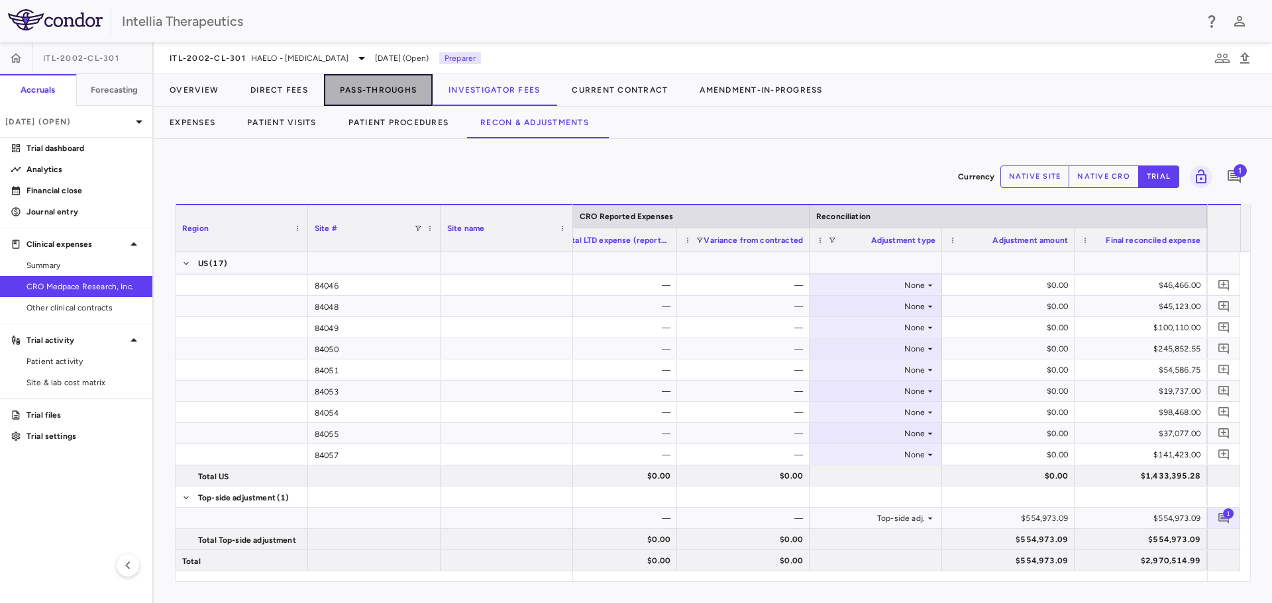
click at [374, 79] on button "Pass-Throughs" at bounding box center [378, 90] width 109 height 32
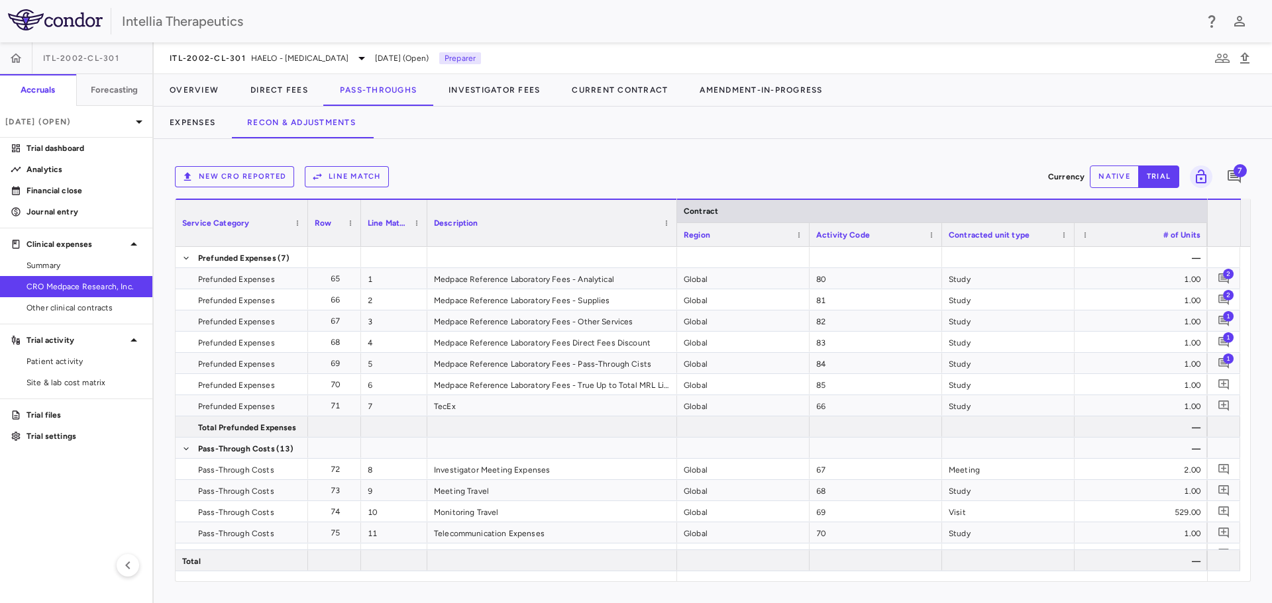
drag, startPoint x: 558, startPoint y: 216, endPoint x: 676, endPoint y: 213, distance: 117.3
click at [676, 213] on div at bounding box center [676, 223] width 5 height 46
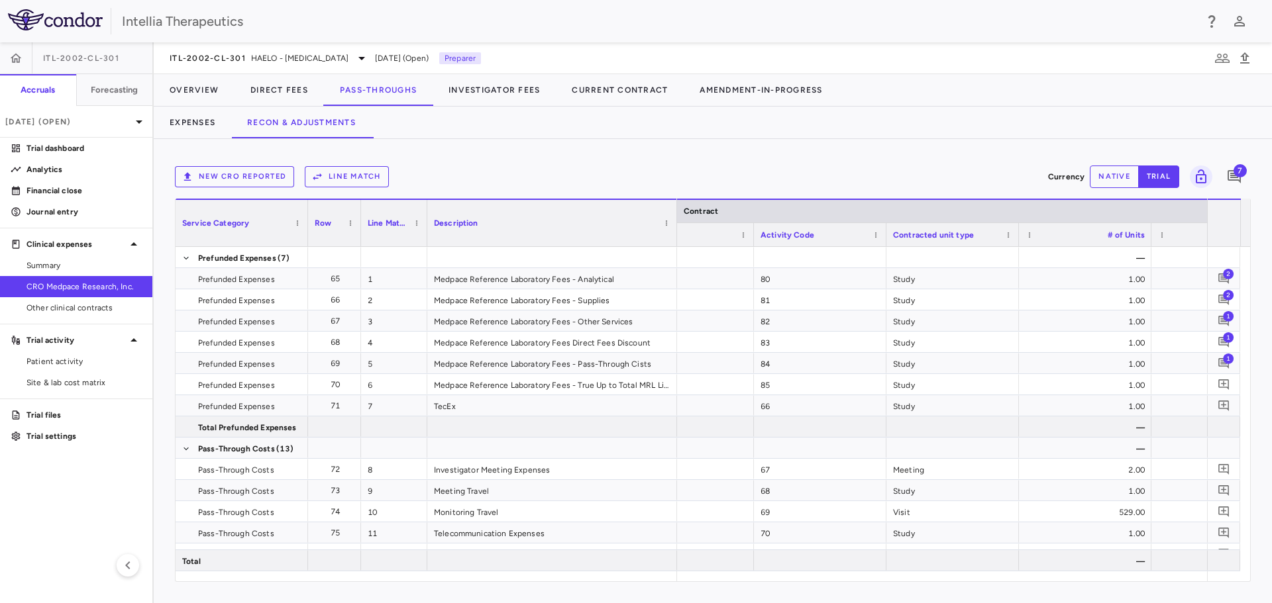
scroll to position [0, 90]
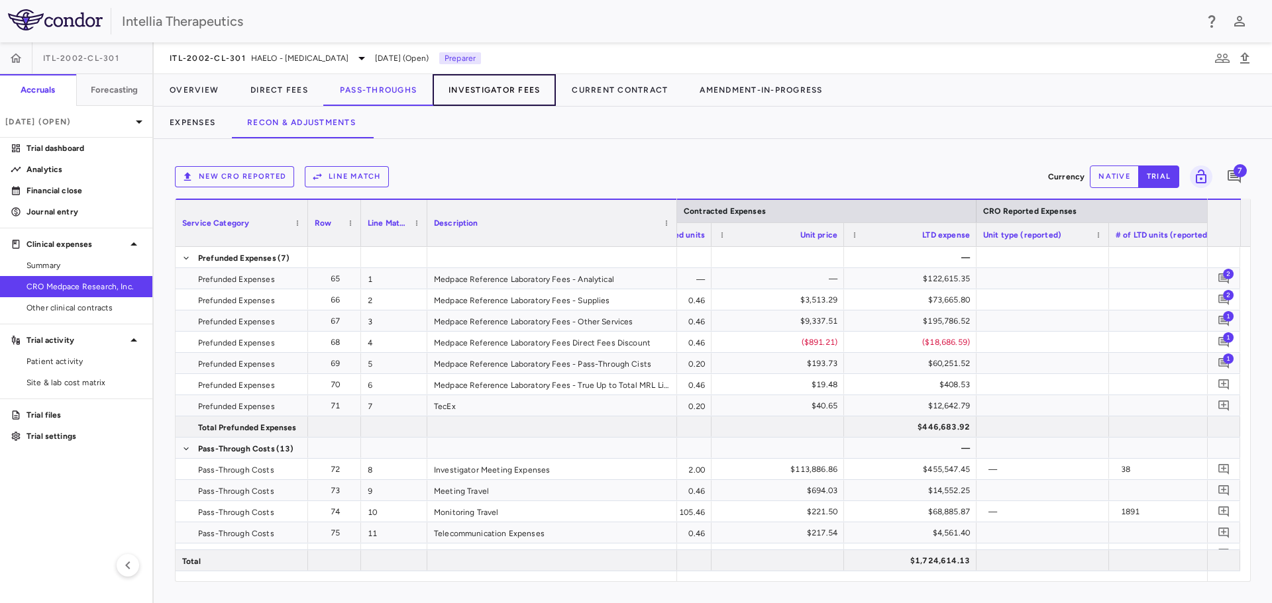
click at [492, 95] on button "Investigator Fees" at bounding box center [494, 90] width 123 height 32
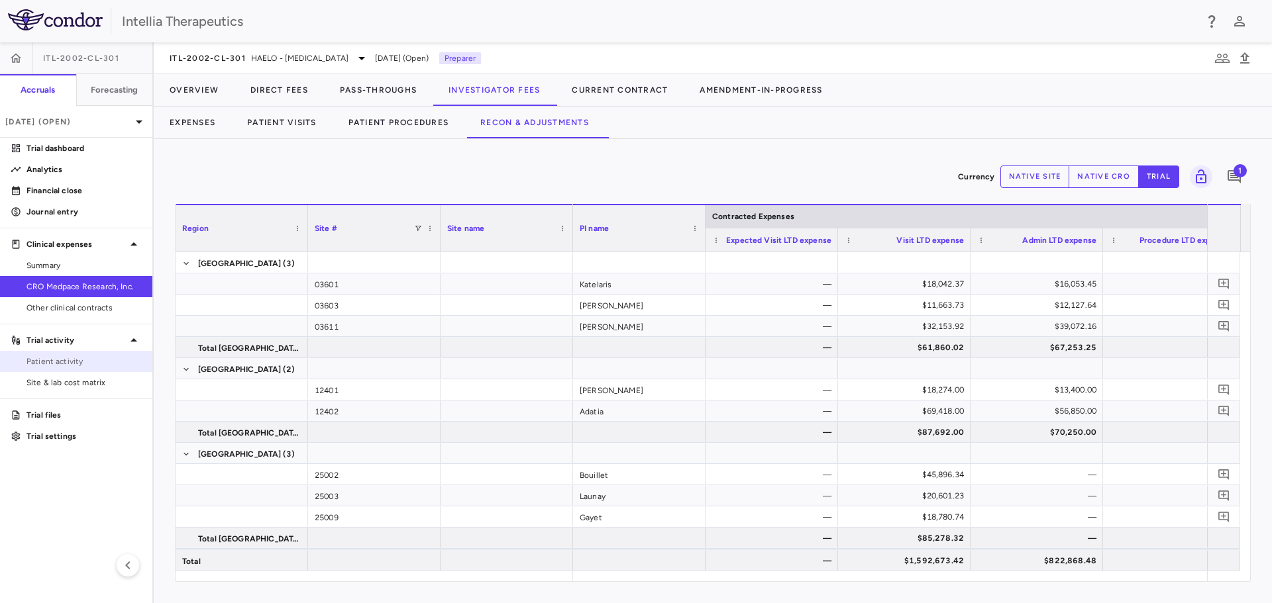
click at [72, 362] on span "Patient activity" at bounding box center [83, 362] width 115 height 12
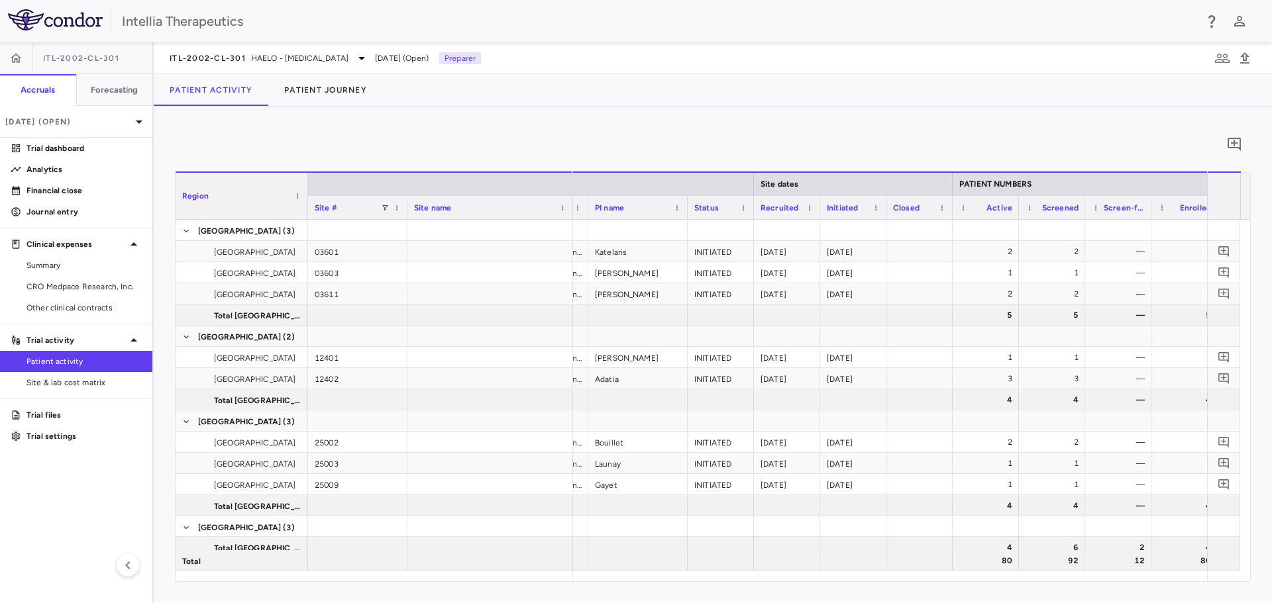
scroll to position [0, 490]
